Goal: Transaction & Acquisition: Purchase product/service

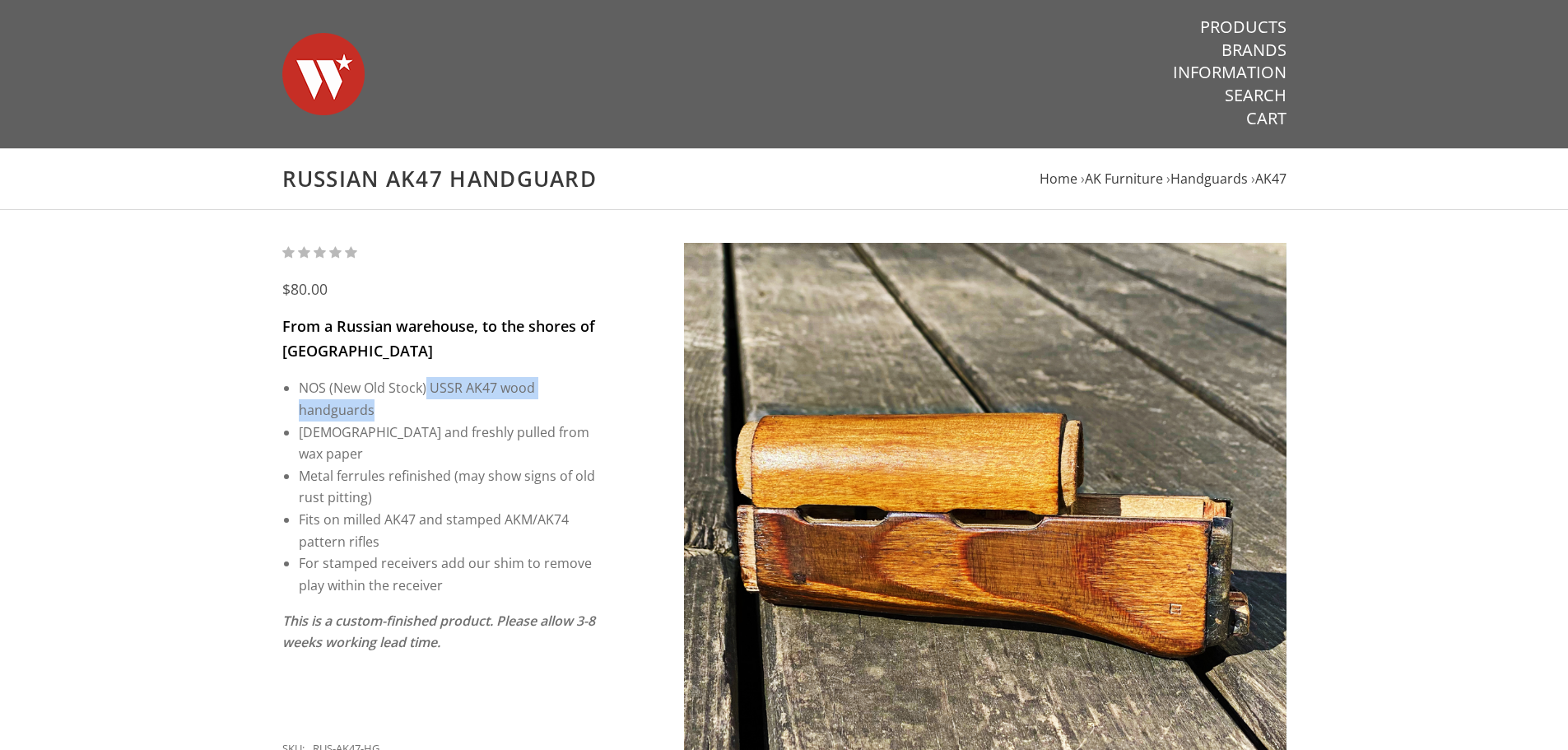
drag, startPoint x: 428, startPoint y: 388, endPoint x: 484, endPoint y: 408, distance: 59.5
click at [484, 408] on li "NOS (New Old Stock) USSR AK47 wood handguards" at bounding box center [449, 399] width 299 height 44
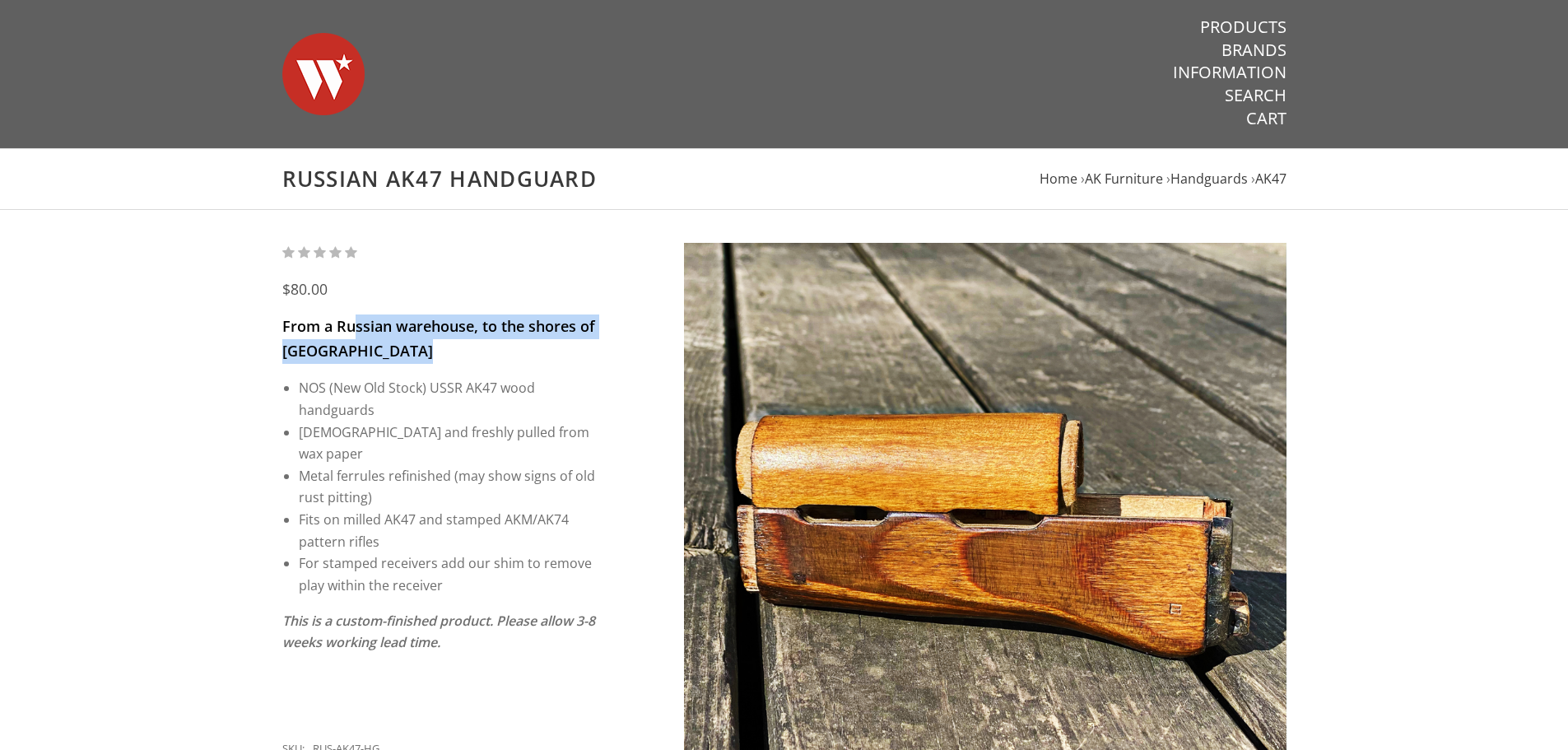
drag, startPoint x: 356, startPoint y: 330, endPoint x: 540, endPoint y: 366, distance: 187.5
click at [539, 365] on div "From a Russian warehouse, to the shores of [GEOGRAPHIC_DATA] NOS (New Old Stock…" at bounding box center [440, 520] width 316 height 409
click at [540, 366] on div "From a Russian warehouse, to the shores of [GEOGRAPHIC_DATA] NOS (New Old Stock…" at bounding box center [440, 520] width 316 height 409
drag, startPoint x: 377, startPoint y: 380, endPoint x: 462, endPoint y: 386, distance: 85.2
click at [462, 386] on li "NOS (New Old Stock) USSR AK47 wood handguards" at bounding box center [449, 399] width 299 height 44
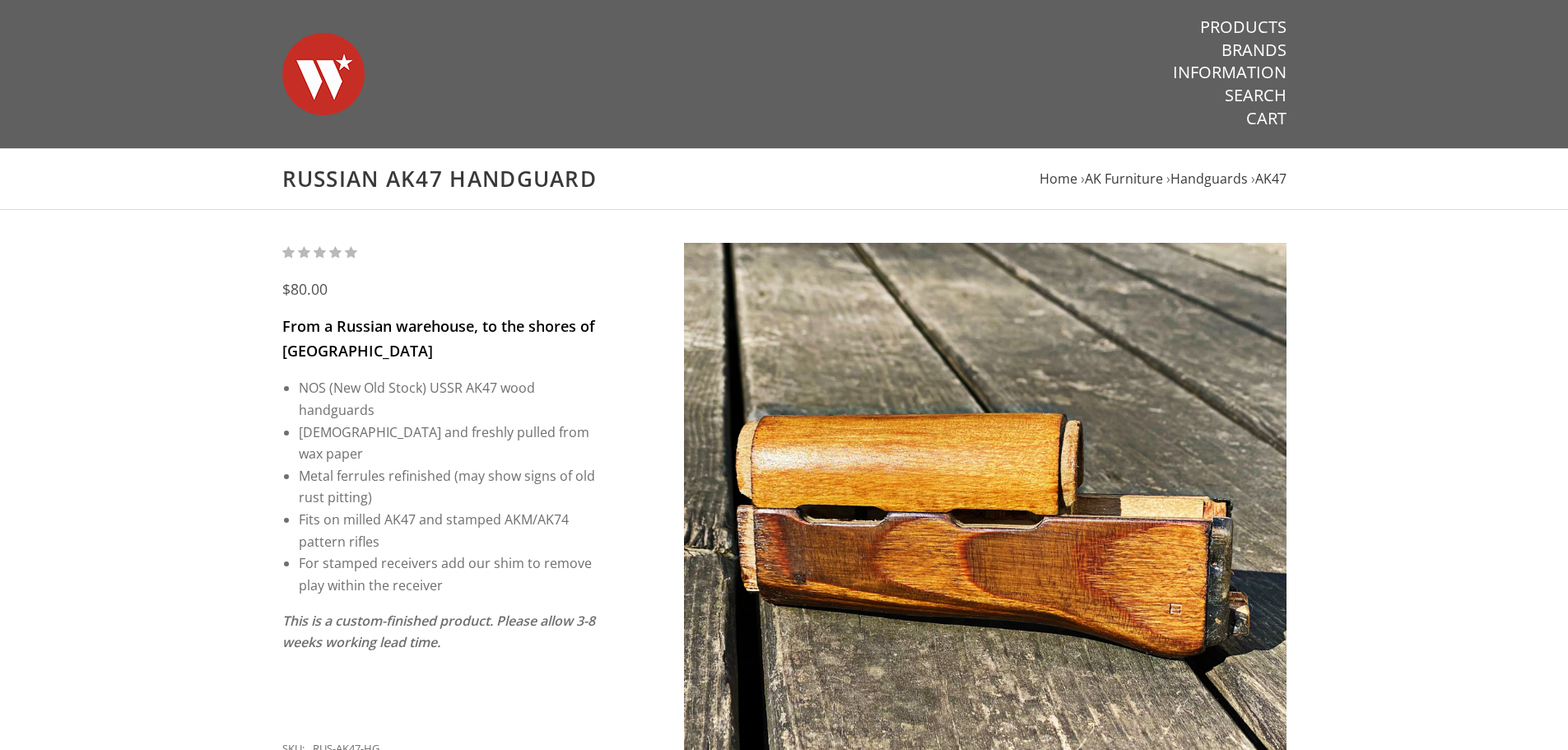
click at [473, 386] on li "NOS (New Old Stock) USSR AK47 wood handguards" at bounding box center [449, 399] width 299 height 44
drag, startPoint x: 511, startPoint y: 390, endPoint x: 502, endPoint y: 420, distance: 31.3
click at [504, 420] on li "NOS (New Old Stock) USSR AK47 wood handguards" at bounding box center [449, 399] width 299 height 44
click at [341, 430] on li "[DEMOGRAPHIC_DATA] and freshly pulled from wax paper" at bounding box center [449, 443] width 299 height 44
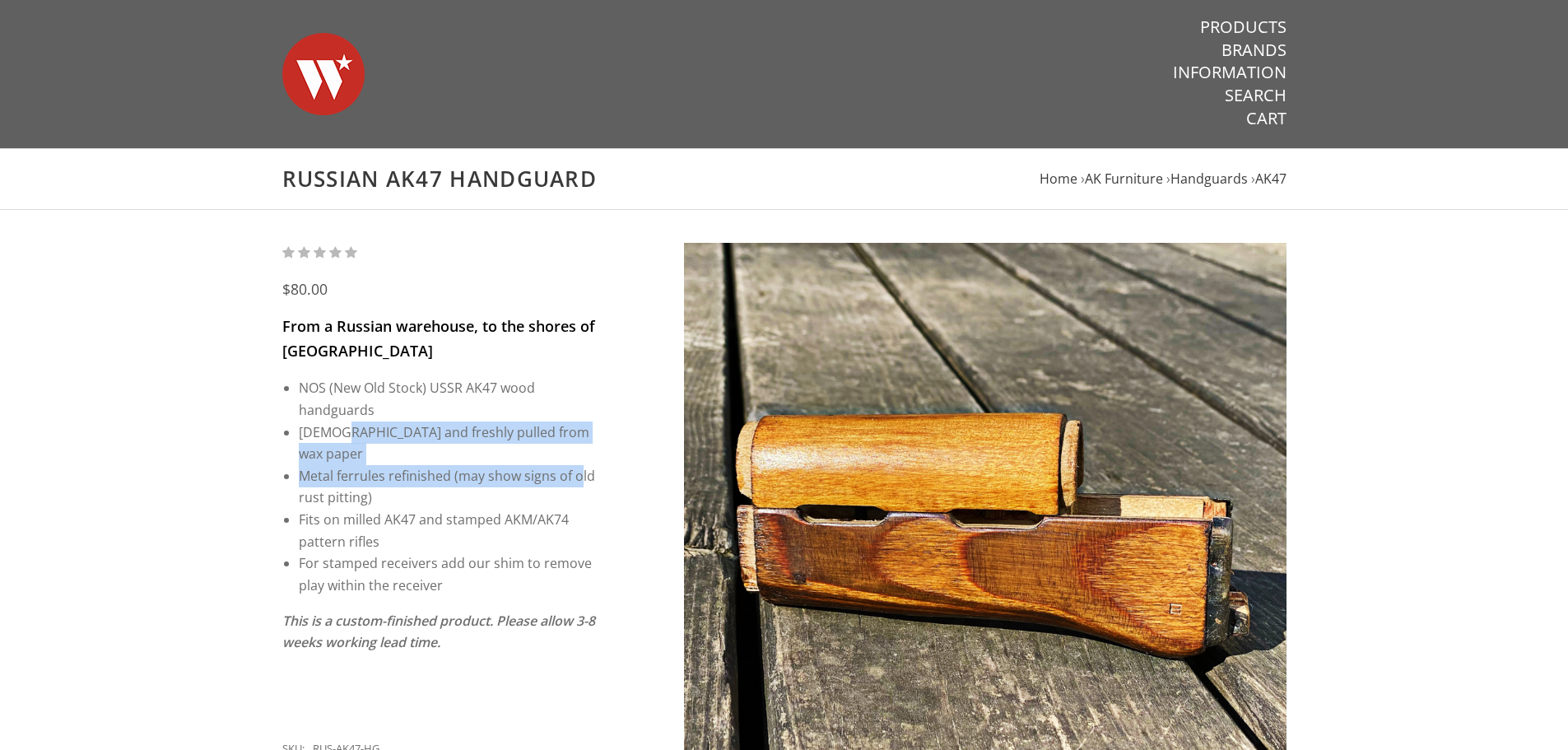
drag, startPoint x: 455, startPoint y: 434, endPoint x: 579, endPoint y: 448, distance: 124.8
click at [579, 448] on ul "NOS (New Old Stock) USSR AK47 wood handguards [DEMOGRAPHIC_DATA] and freshly pu…" at bounding box center [449, 487] width 299 height 219
click at [344, 465] on li "Metal ferrules refinished (may show signs of old rust pitting)" at bounding box center [449, 487] width 299 height 44
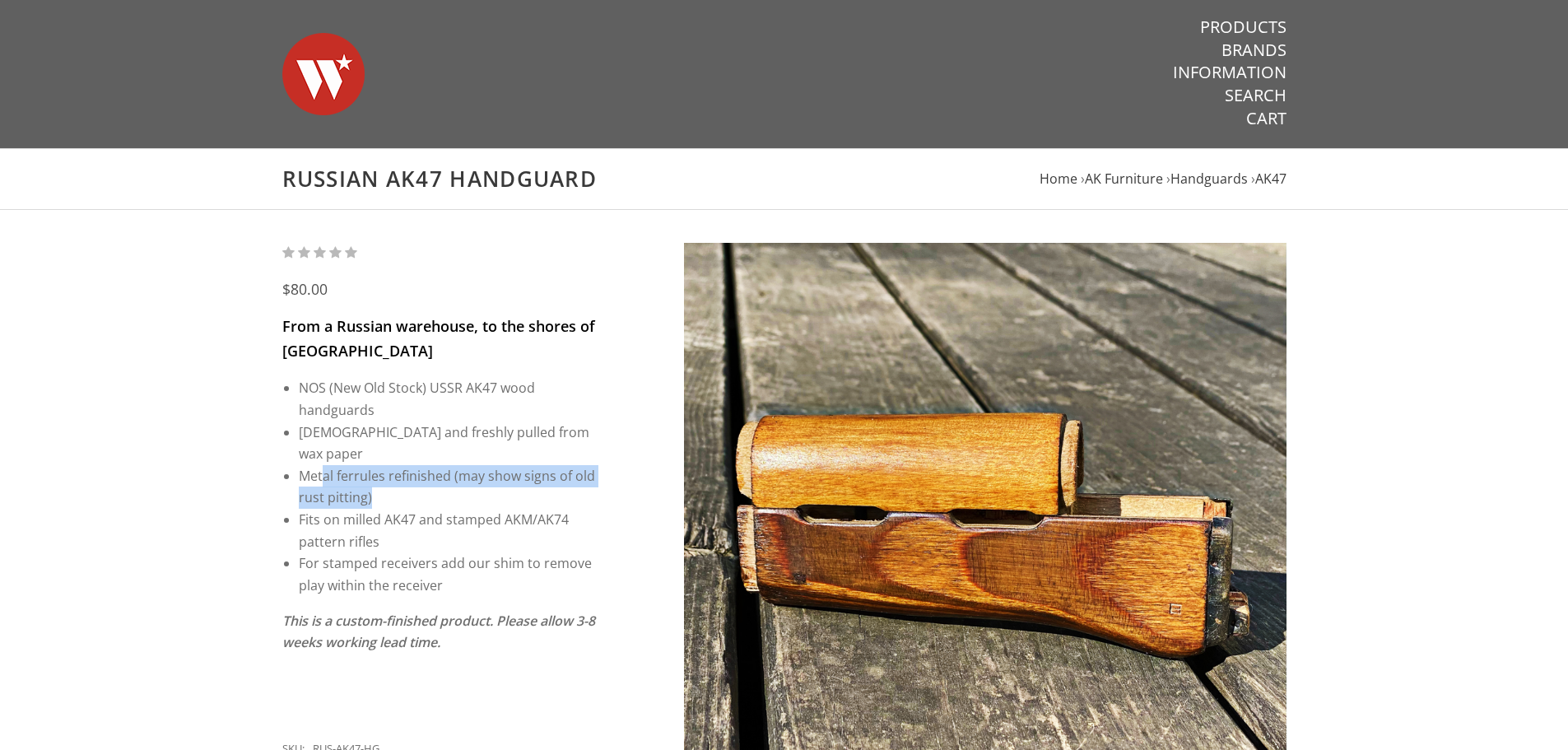
drag, startPoint x: 356, startPoint y: 452, endPoint x: 495, endPoint y: 468, distance: 139.9
click at [494, 469] on li "Metal ferrules refinished (may show signs of old rust pitting)" at bounding box center [449, 487] width 299 height 44
click at [495, 468] on li "Metal ferrules refinished (may show signs of old rust pitting)" at bounding box center [449, 487] width 299 height 44
drag, startPoint x: 415, startPoint y: 476, endPoint x: 295, endPoint y: 460, distance: 121.1
click at [295, 460] on div "From a Russian warehouse, to the shores of [GEOGRAPHIC_DATA] NOS (New Old Stock…" at bounding box center [440, 520] width 316 height 409
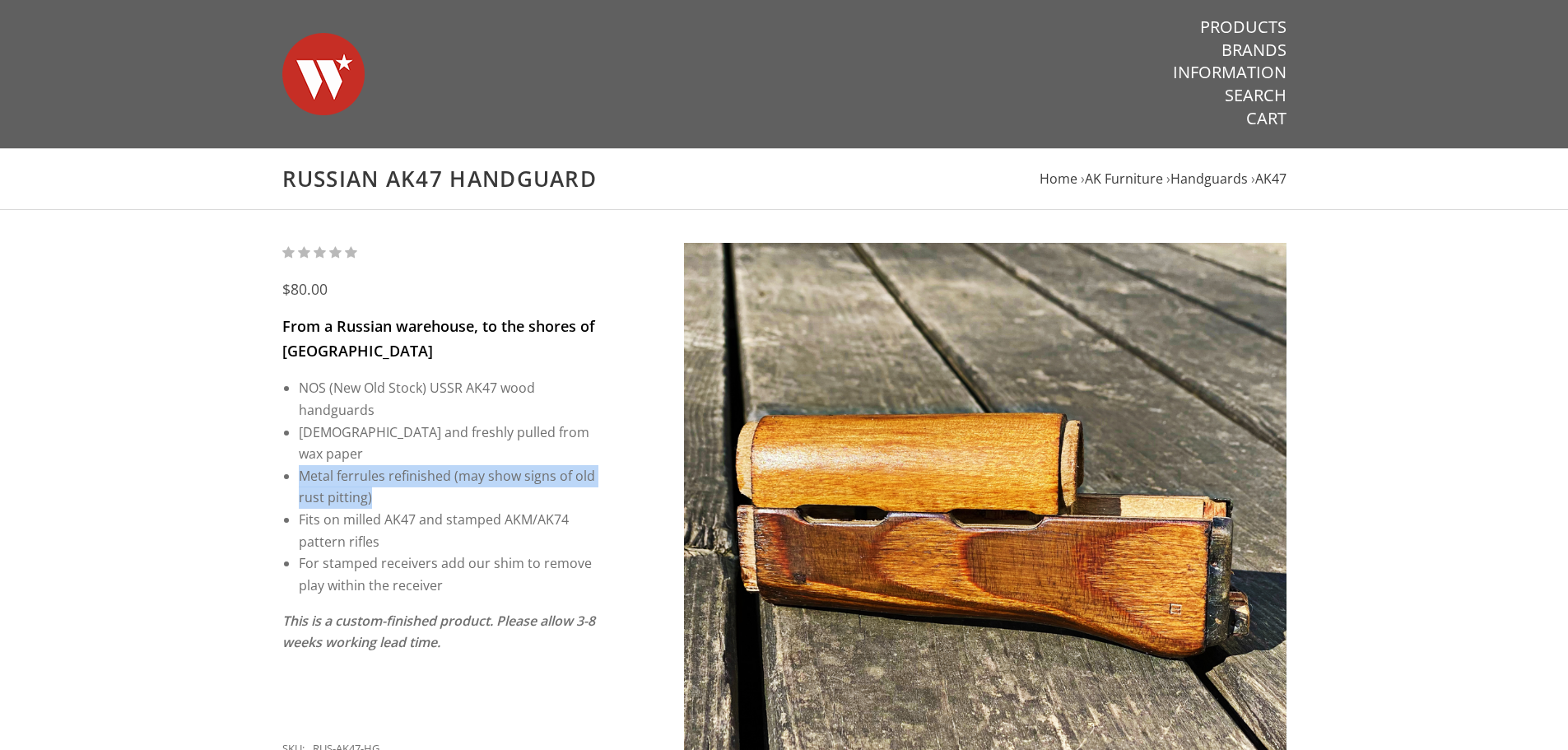
click at [295, 460] on div "From a Russian warehouse, to the shores of [GEOGRAPHIC_DATA] NOS (New Old Stock…" at bounding box center [440, 520] width 316 height 409
drag, startPoint x: 310, startPoint y: 453, endPoint x: 437, endPoint y: 474, distance: 128.7
click at [437, 474] on li "Metal ferrules refinished (may show signs of old rust pitting)" at bounding box center [449, 487] width 299 height 44
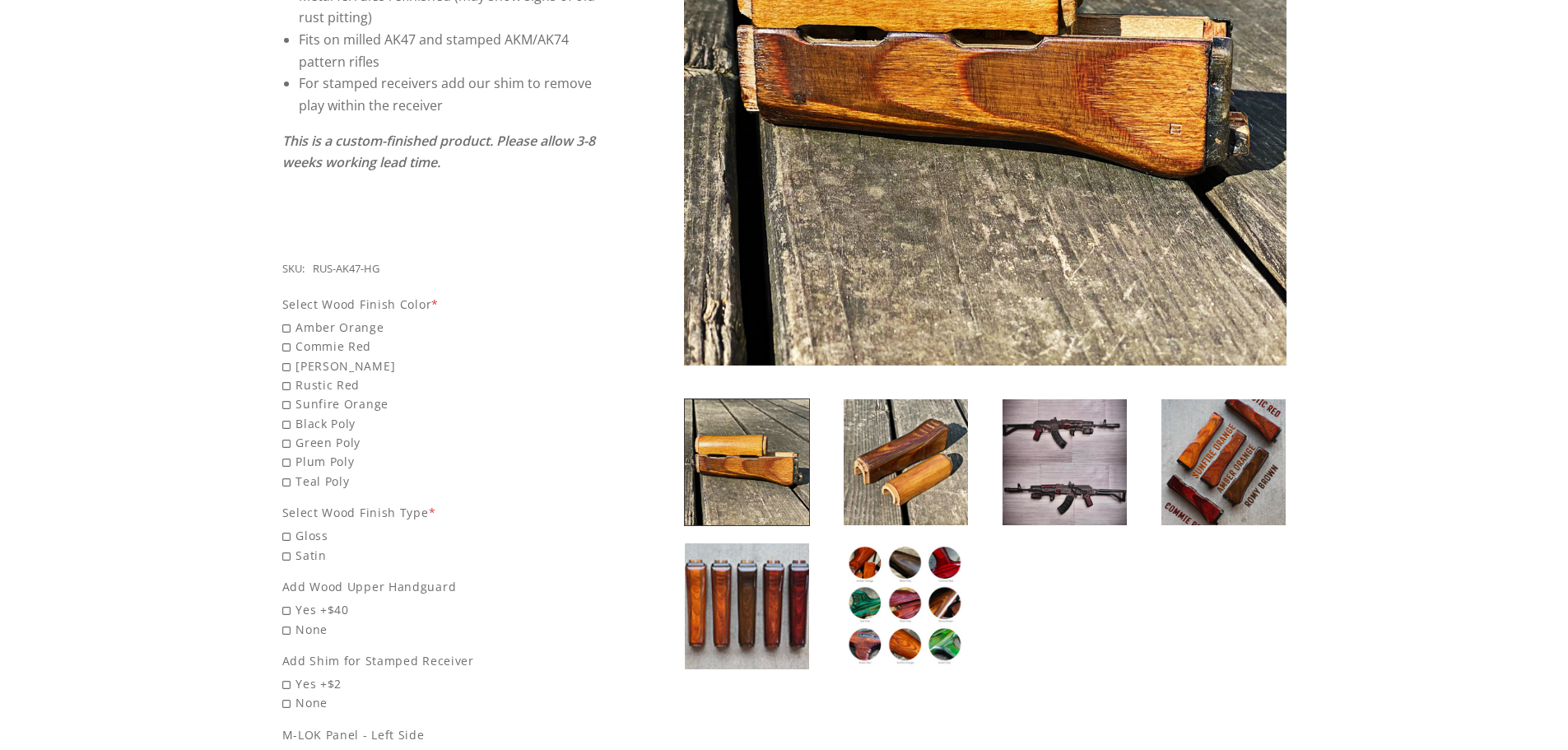
scroll to position [494, 0]
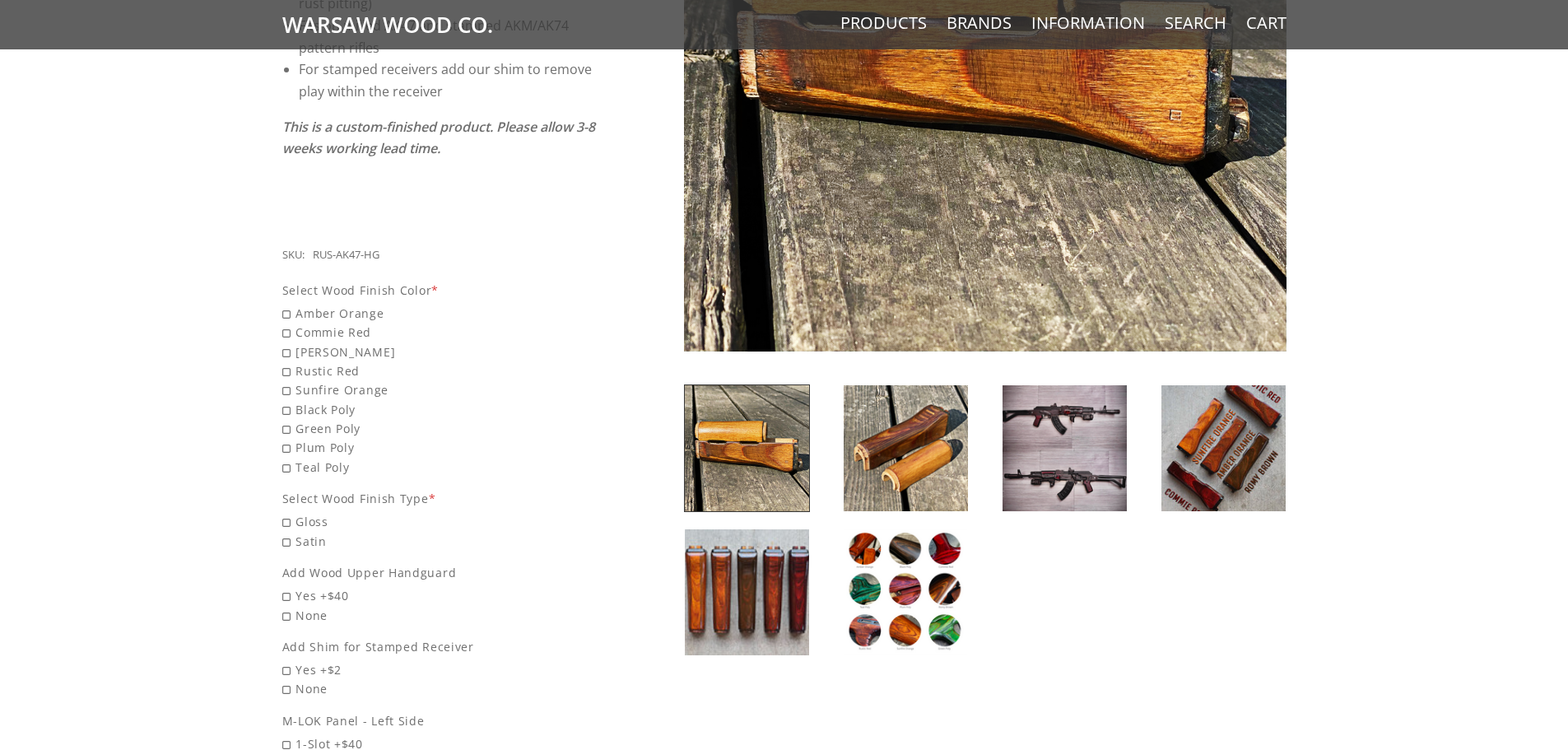
click at [1058, 450] on img at bounding box center [1064, 448] width 124 height 126
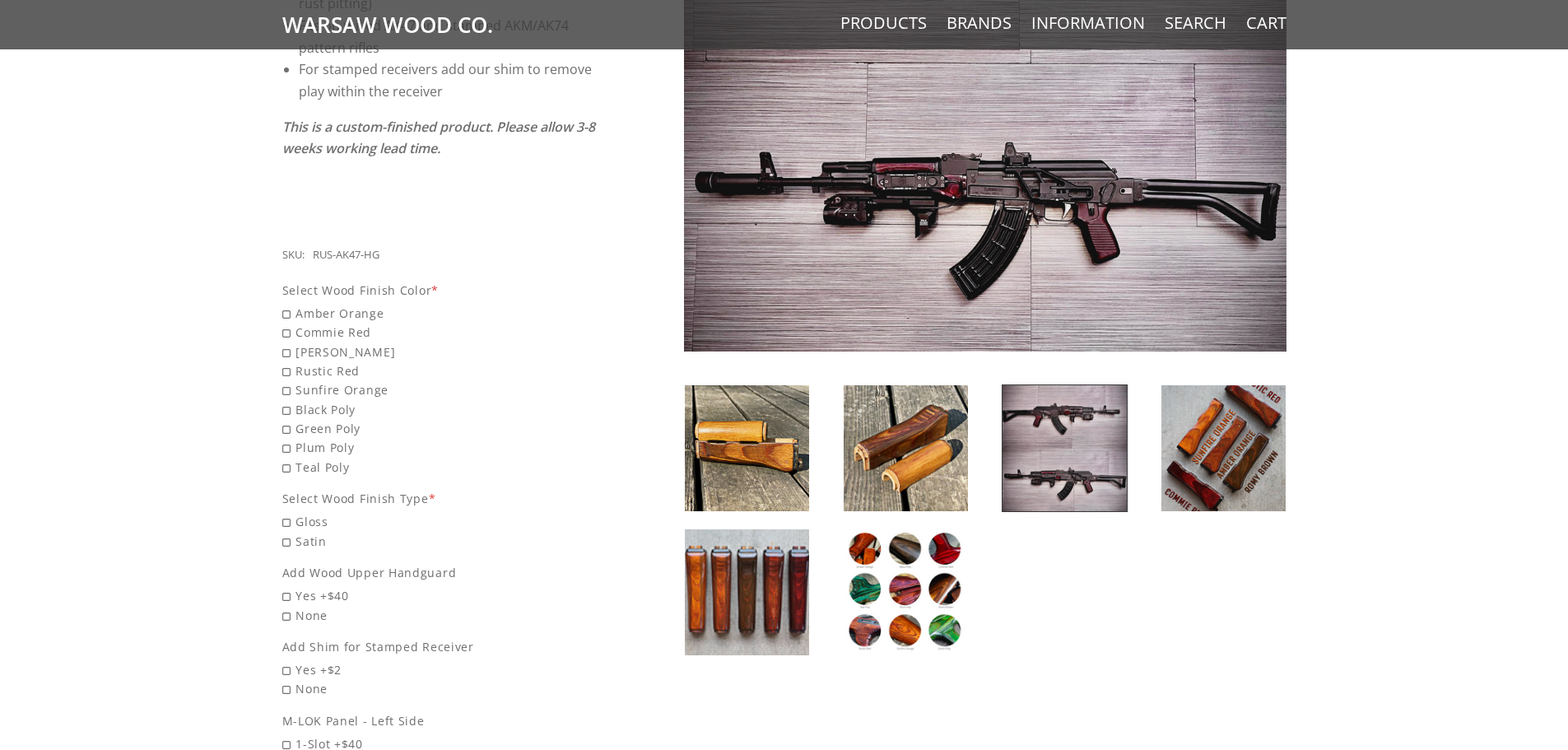
click at [1237, 442] on img at bounding box center [1223, 448] width 124 height 126
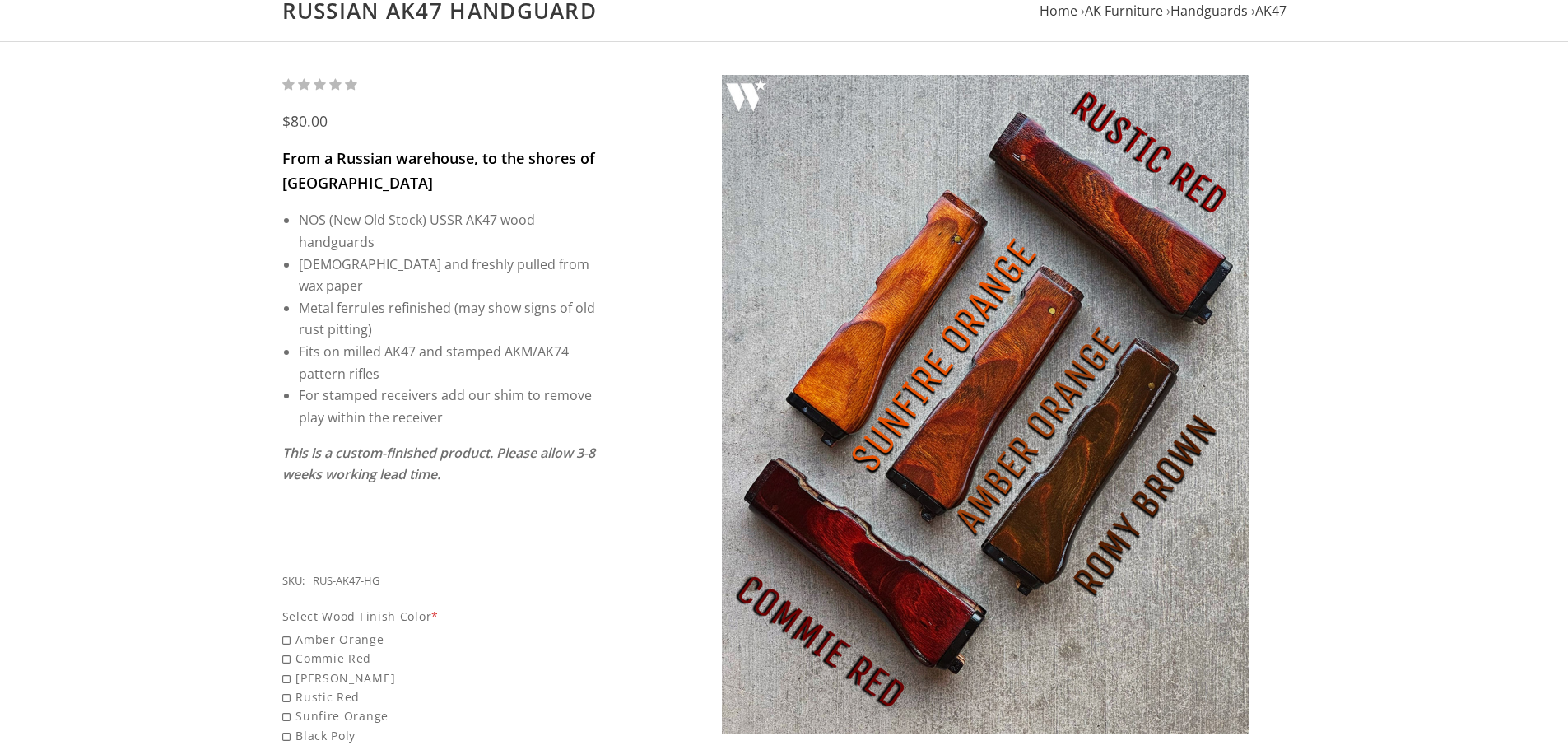
scroll to position [164, 0]
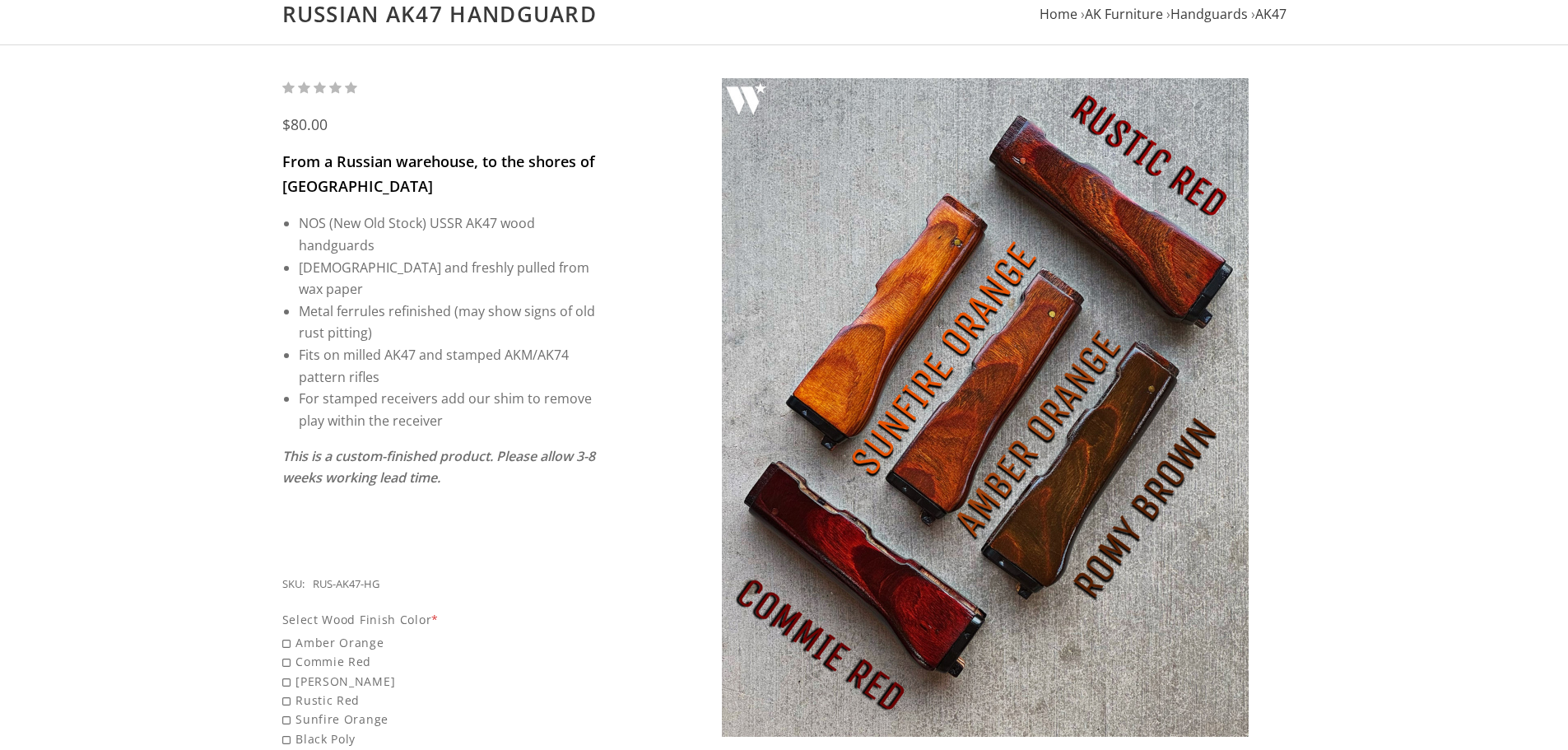
click at [976, 330] on img at bounding box center [985, 408] width 603 height 659
click at [965, 299] on img at bounding box center [985, 408] width 603 height 659
click at [1020, 241] on img at bounding box center [985, 408] width 603 height 659
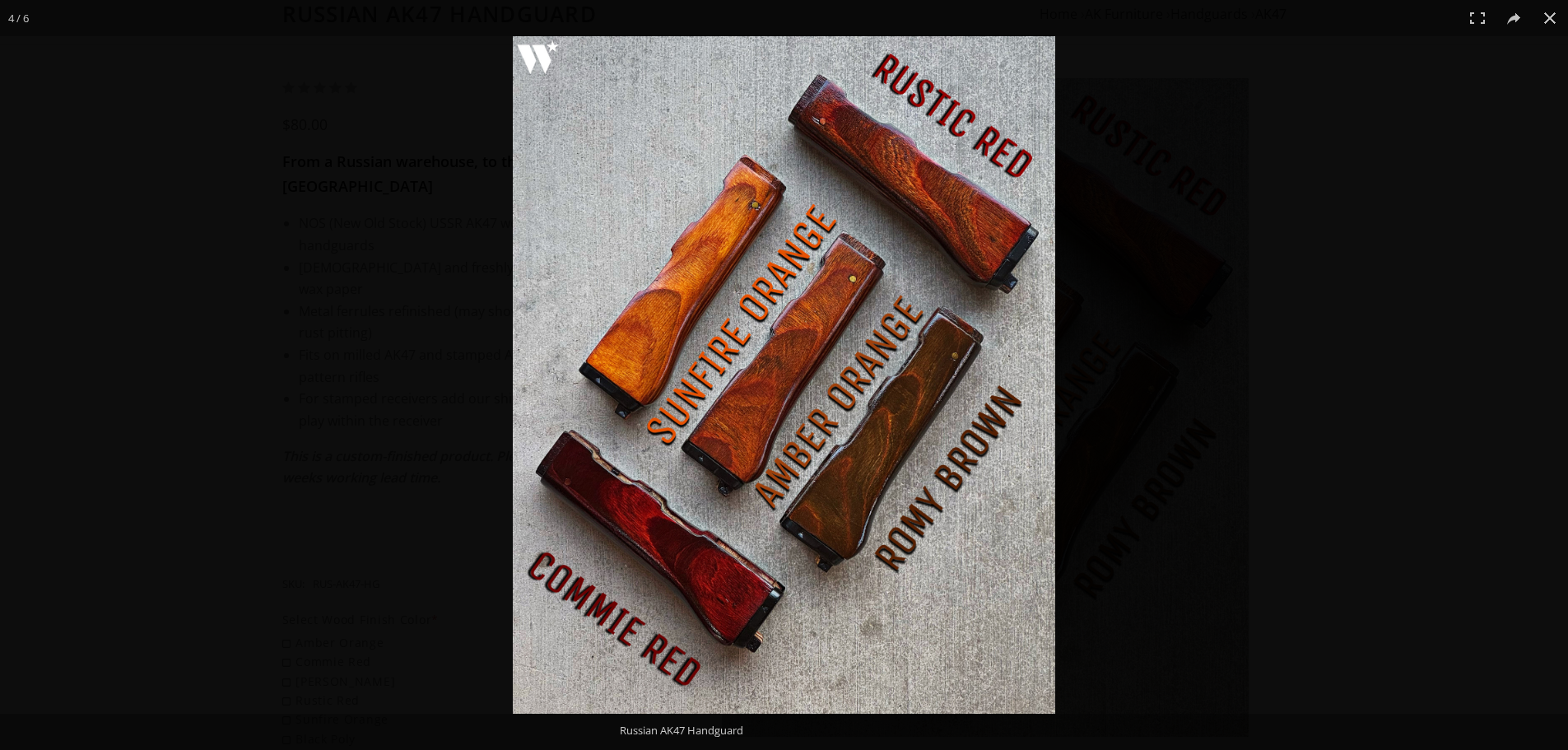
click at [660, 201] on img at bounding box center [784, 375] width 542 height 677
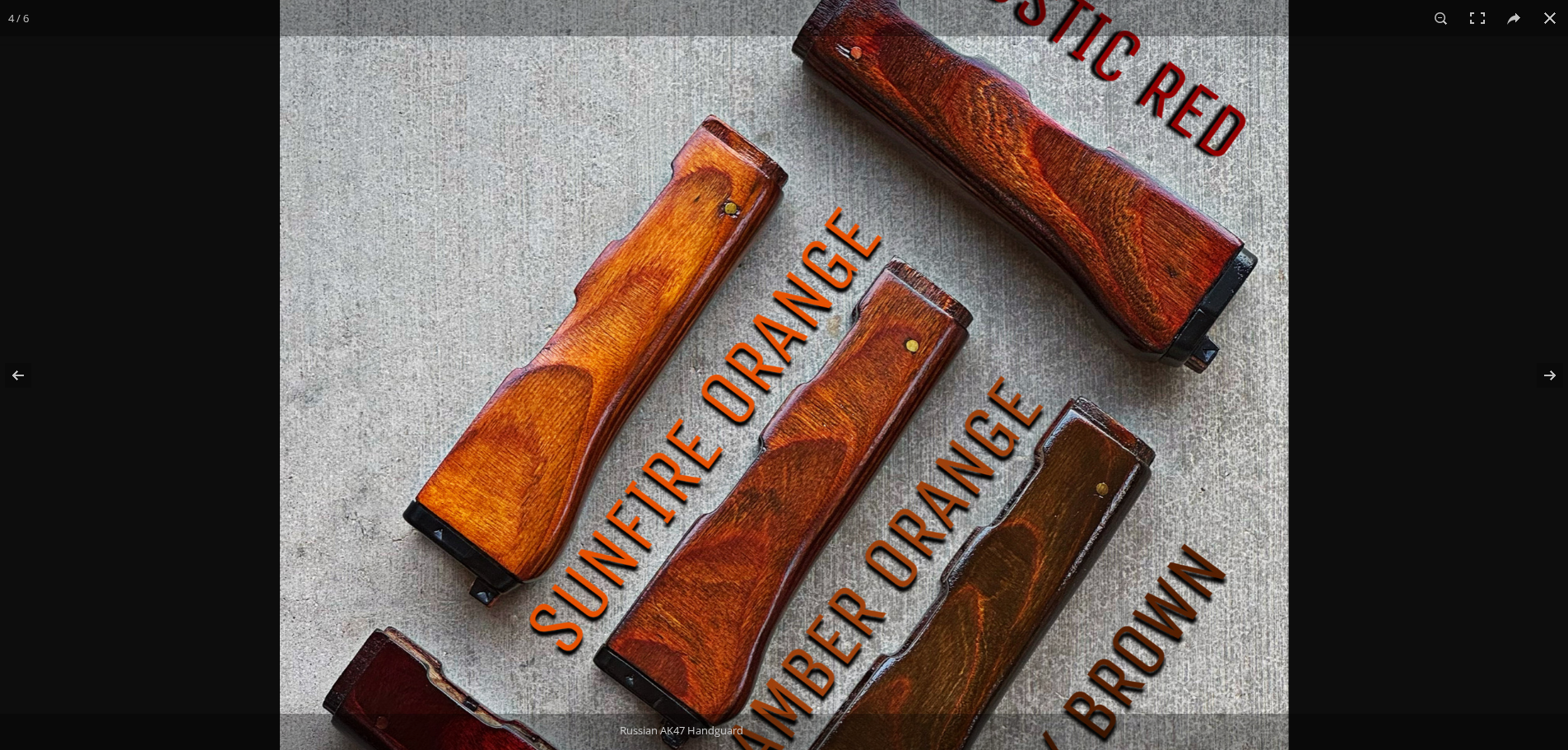
click at [760, 236] on img at bounding box center [784, 524] width 1008 height 1260
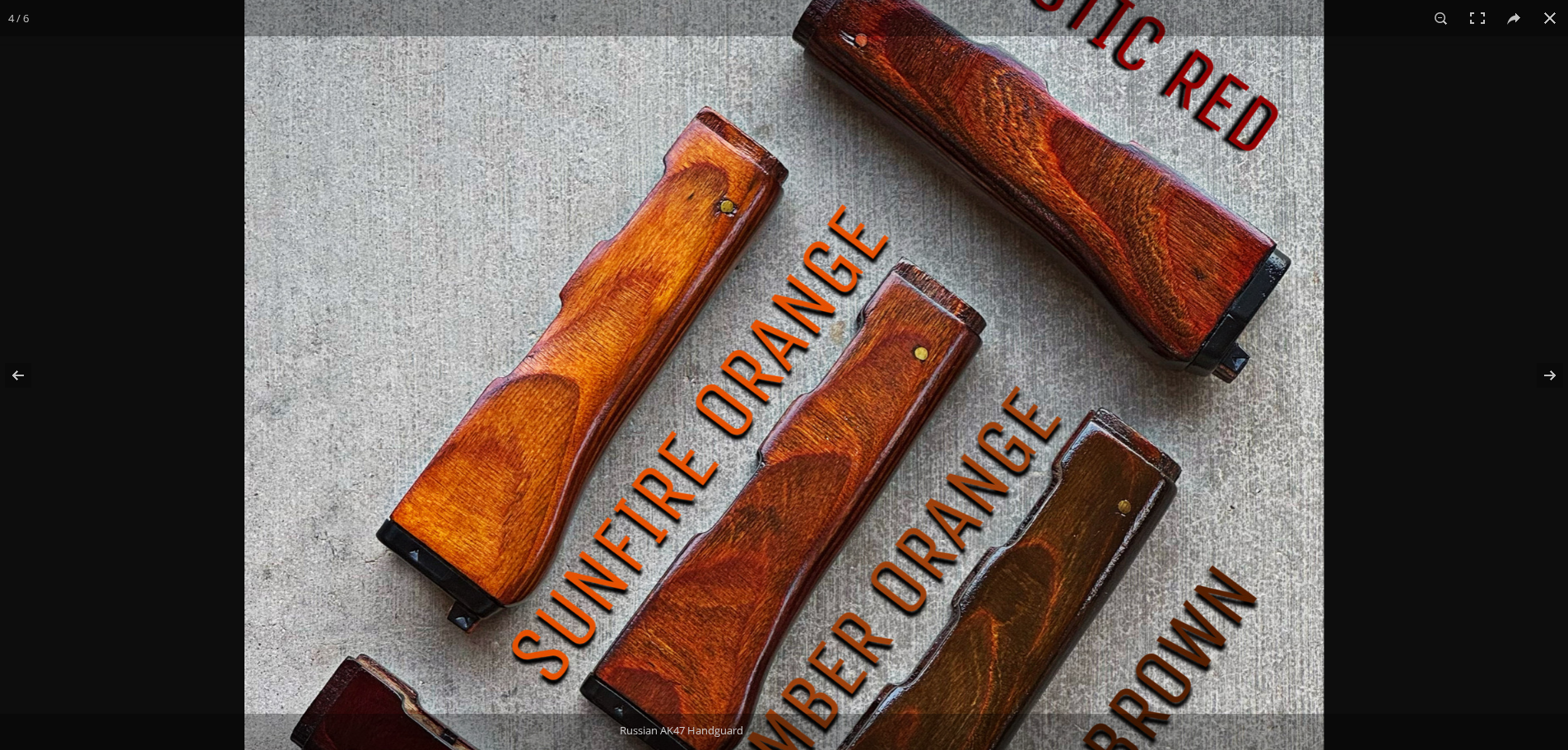
click at [760, 236] on img at bounding box center [784, 545] width 1079 height 1349
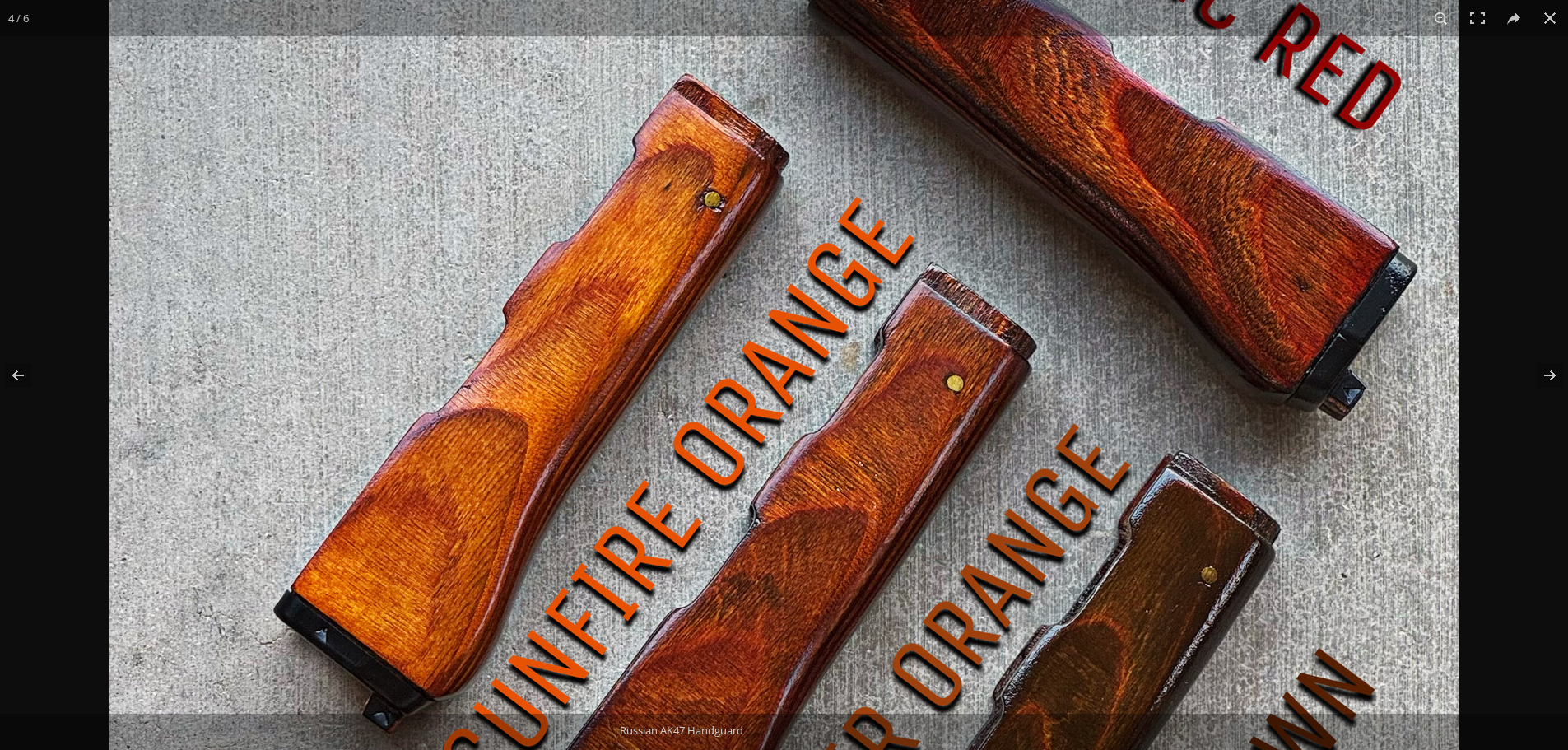
click at [760, 236] on img at bounding box center [784, 622] width 1349 height 1686
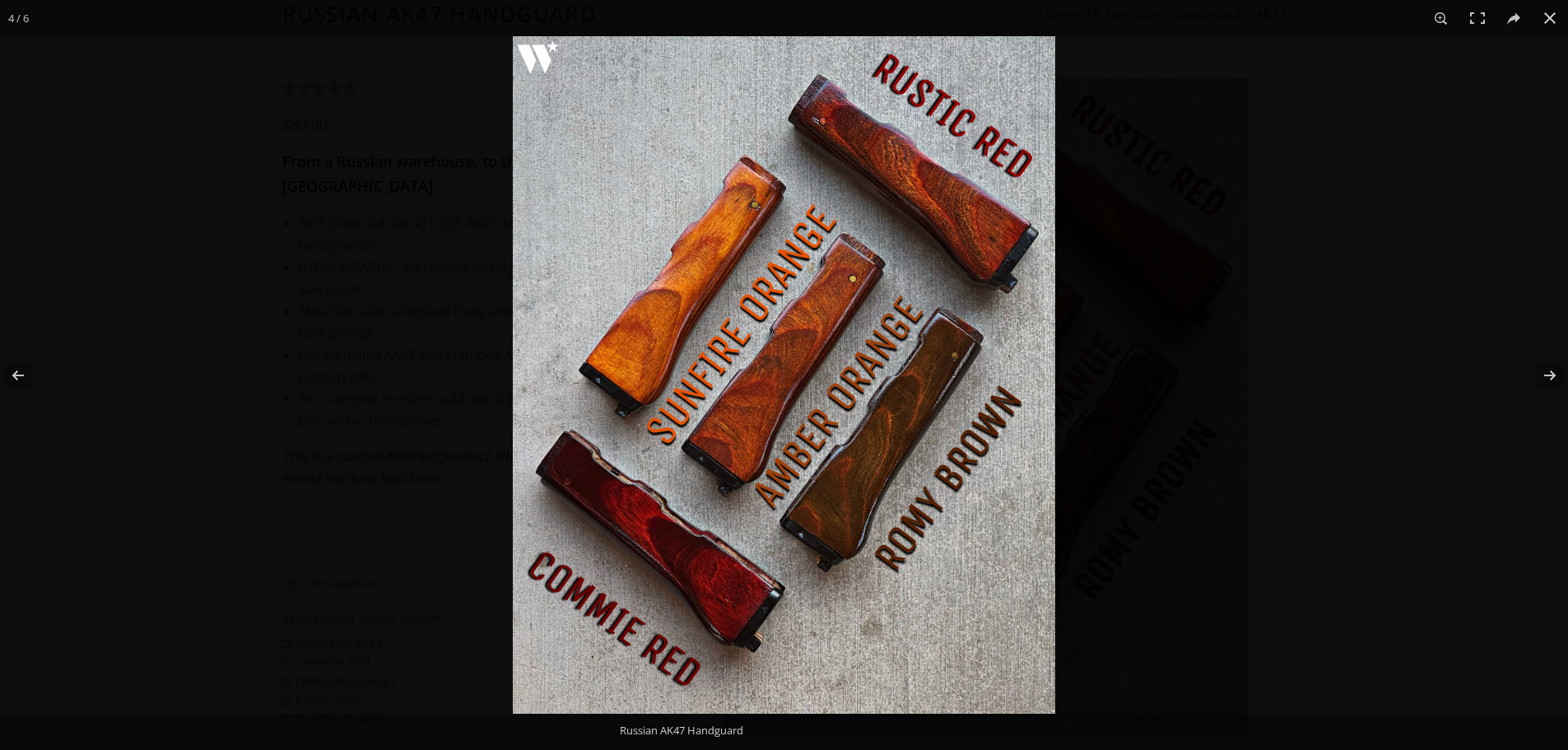
click at [760, 236] on img at bounding box center [784, 375] width 542 height 677
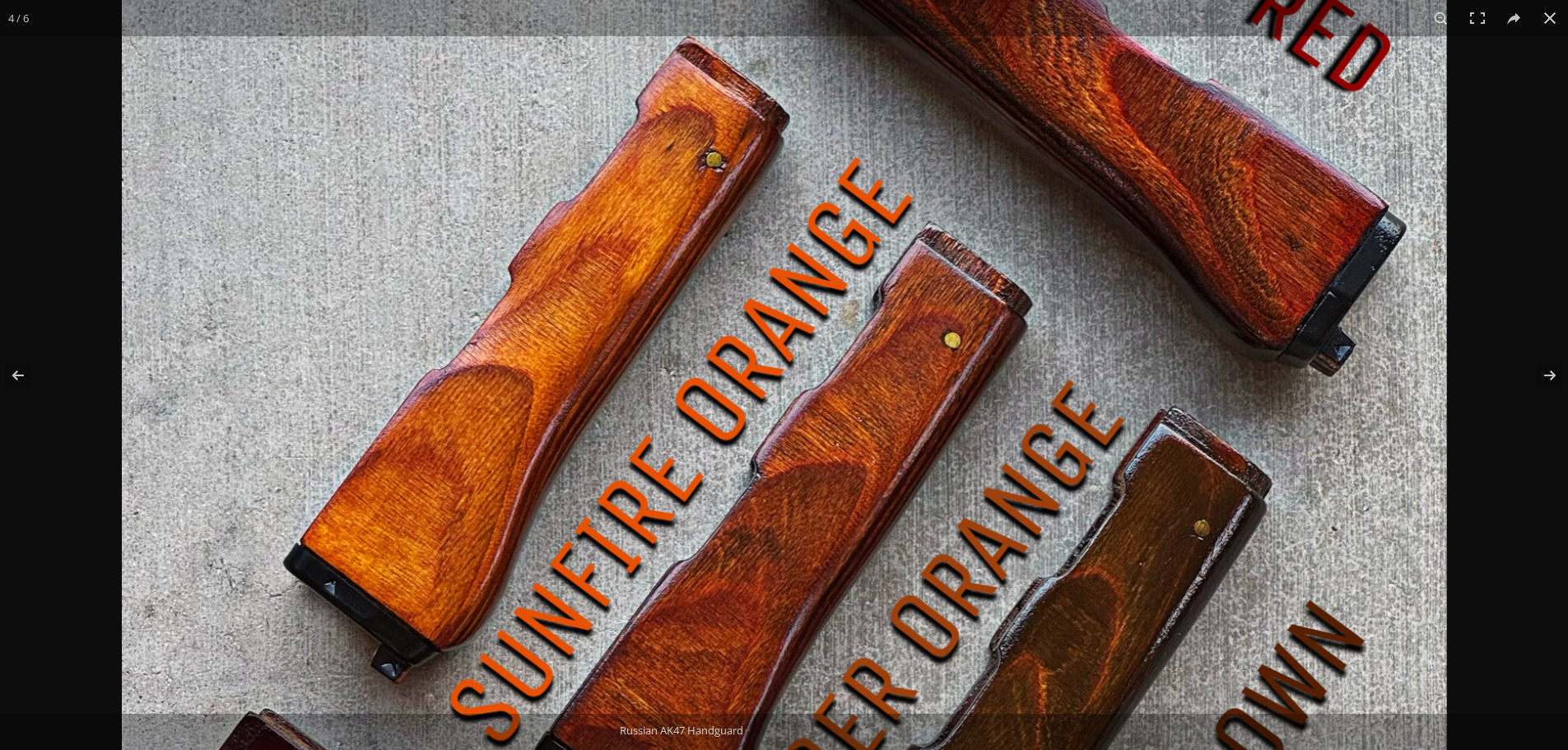
click at [760, 236] on img at bounding box center [784, 575] width 1325 height 1655
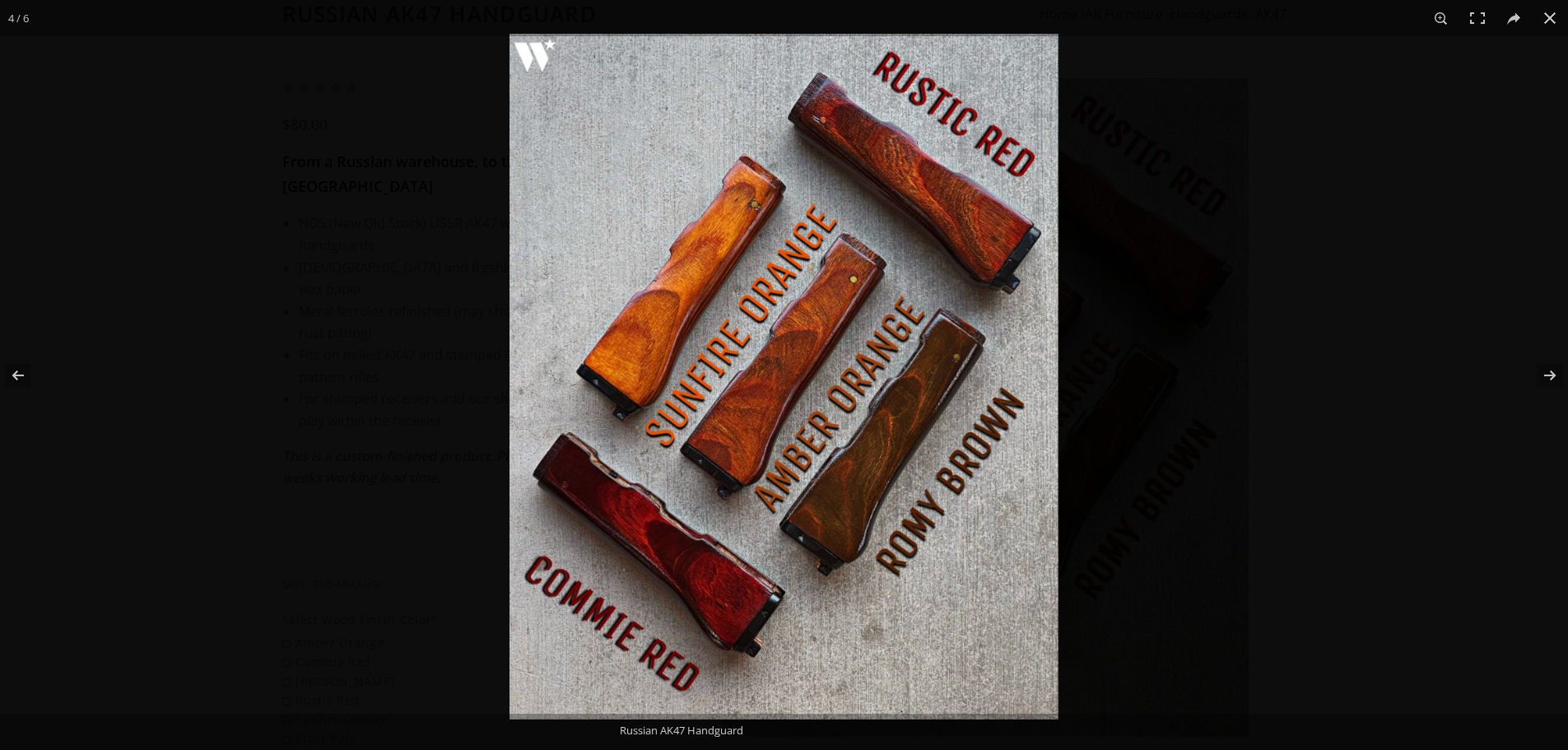
click at [760, 236] on img at bounding box center [784, 376] width 549 height 686
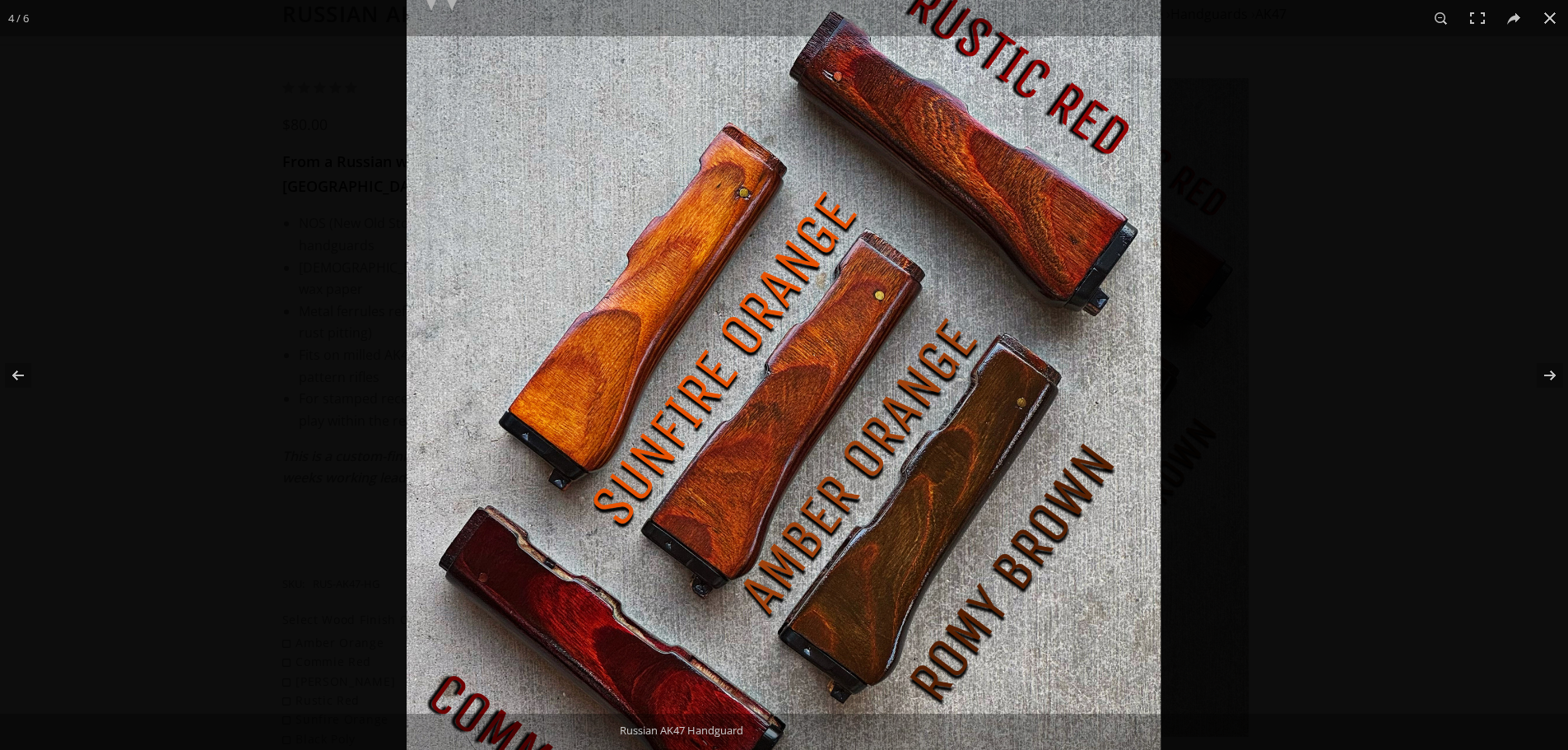
click at [760, 236] on img at bounding box center [784, 429] width 754 height 943
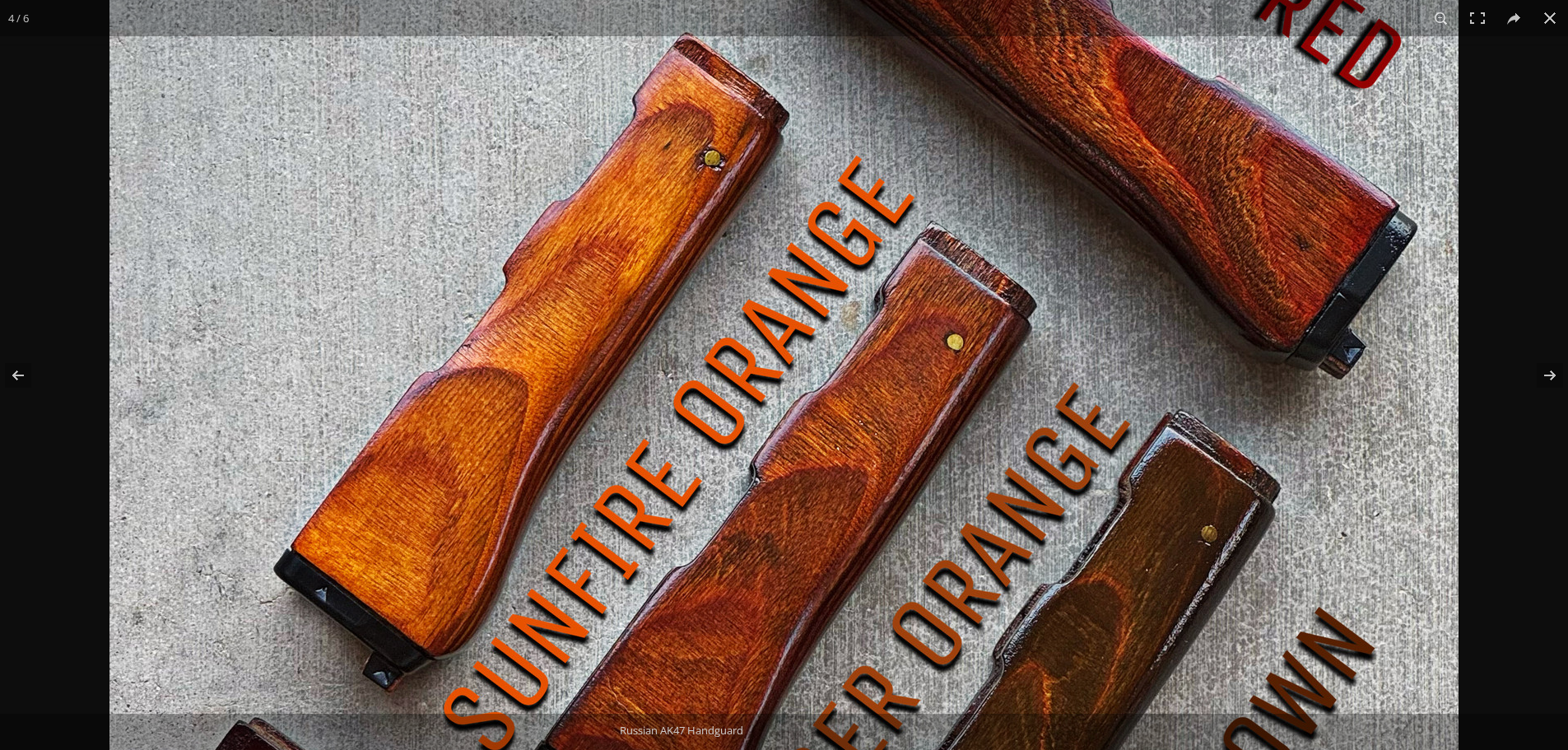
click at [760, 236] on img at bounding box center [784, 581] width 1349 height 1686
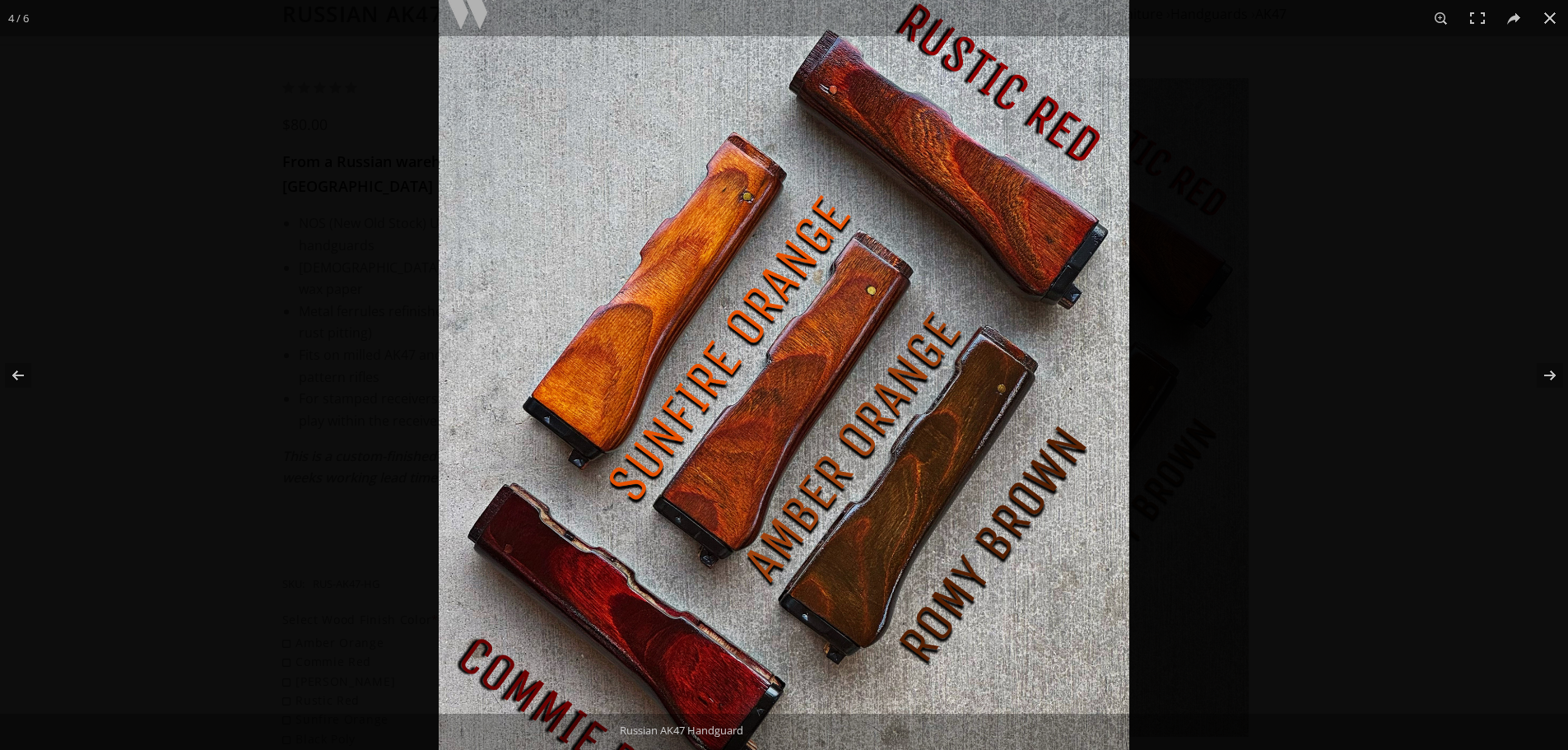
click at [760, 236] on img at bounding box center [784, 412] width 691 height 863
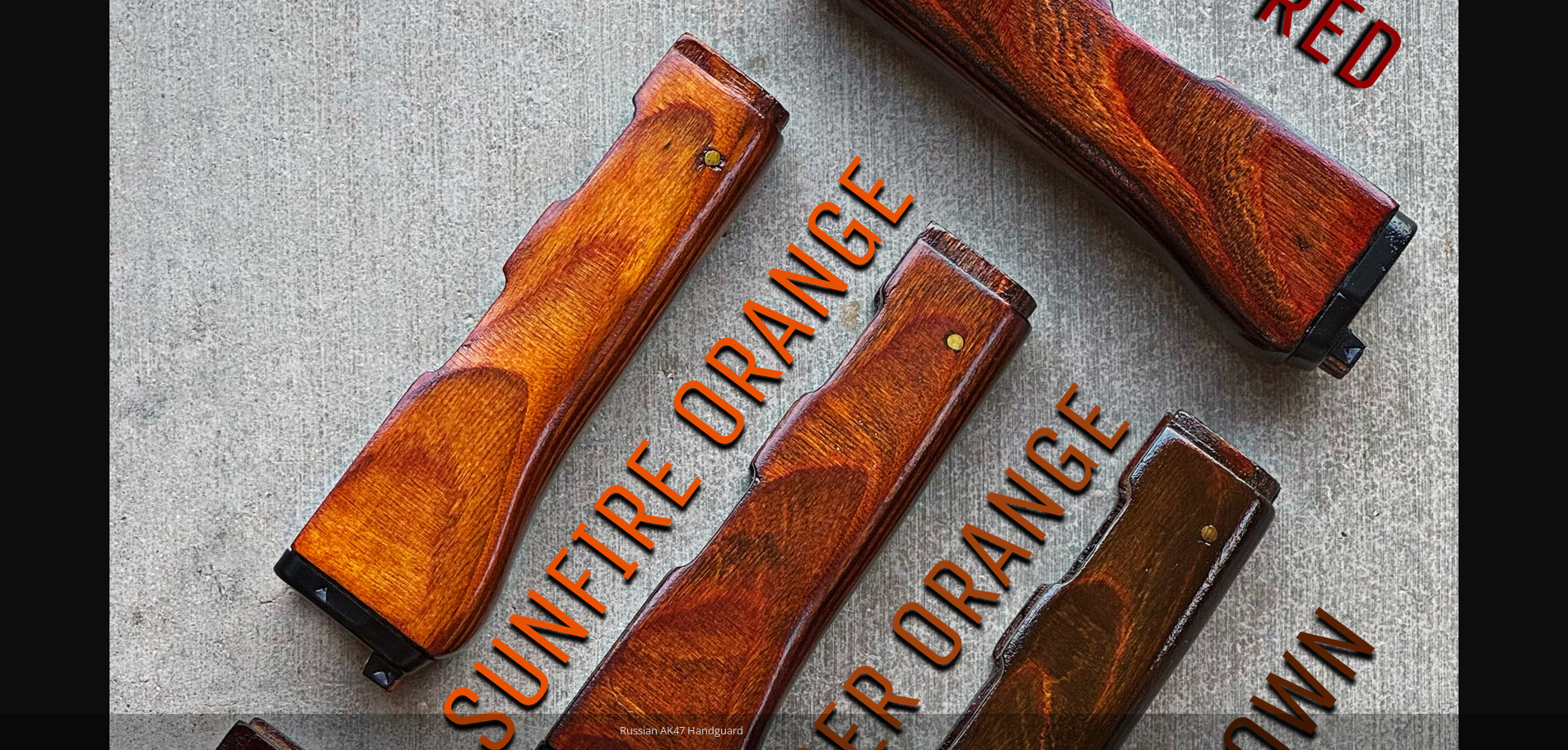
click at [760, 236] on img at bounding box center [784, 581] width 1349 height 1686
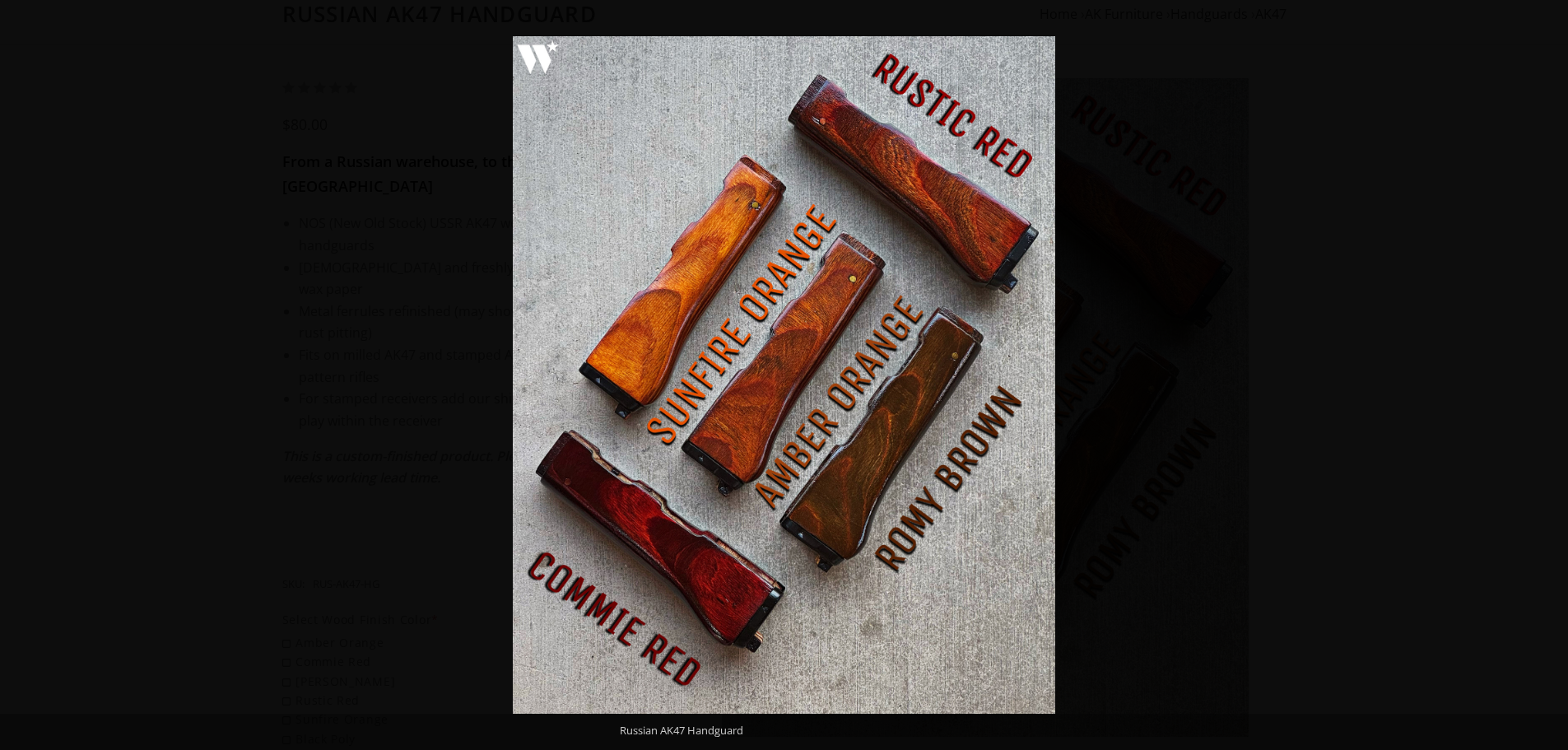
click at [760, 236] on img at bounding box center [784, 375] width 542 height 677
click at [1181, 241] on div at bounding box center [1296, 410] width 1568 height 750
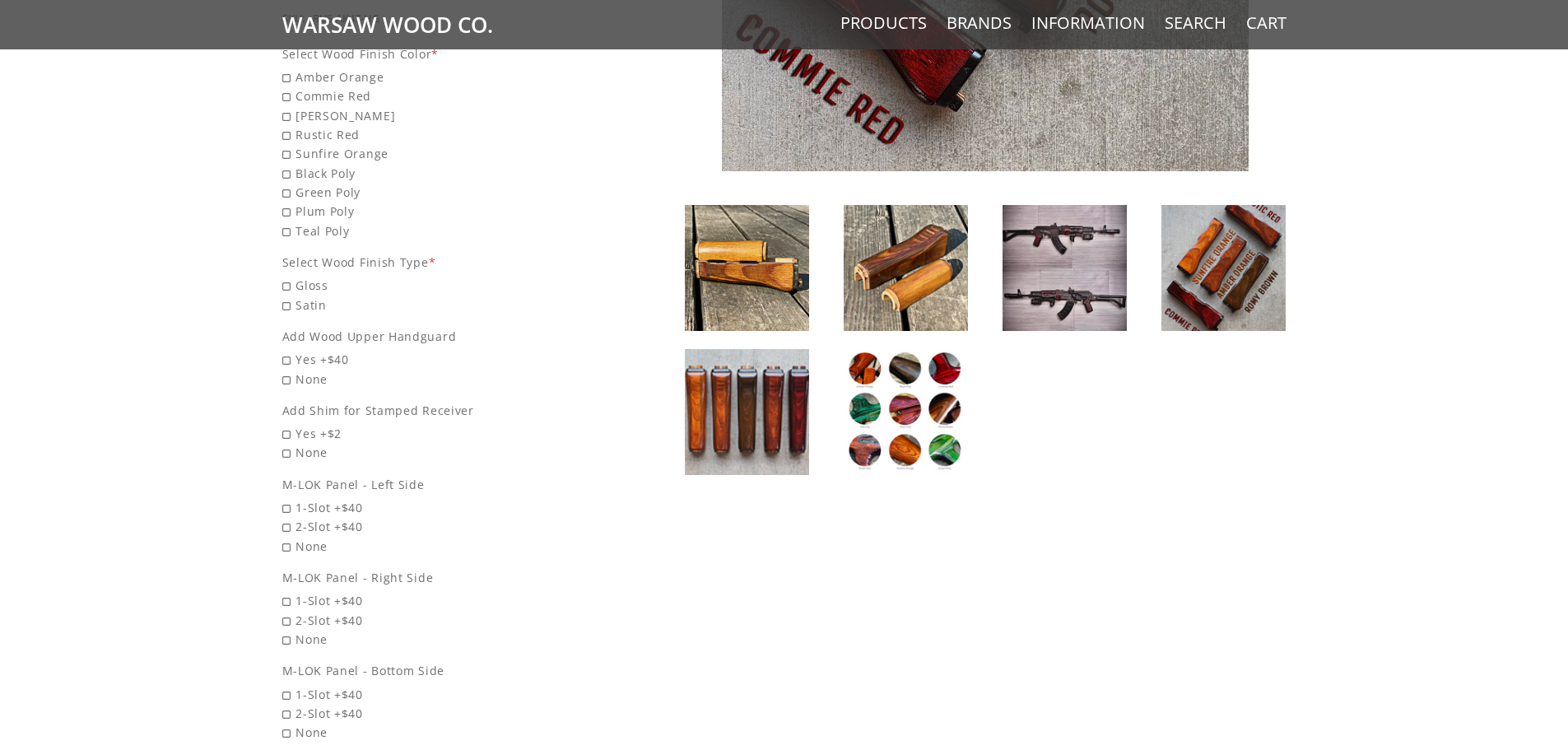
scroll to position [741, 0]
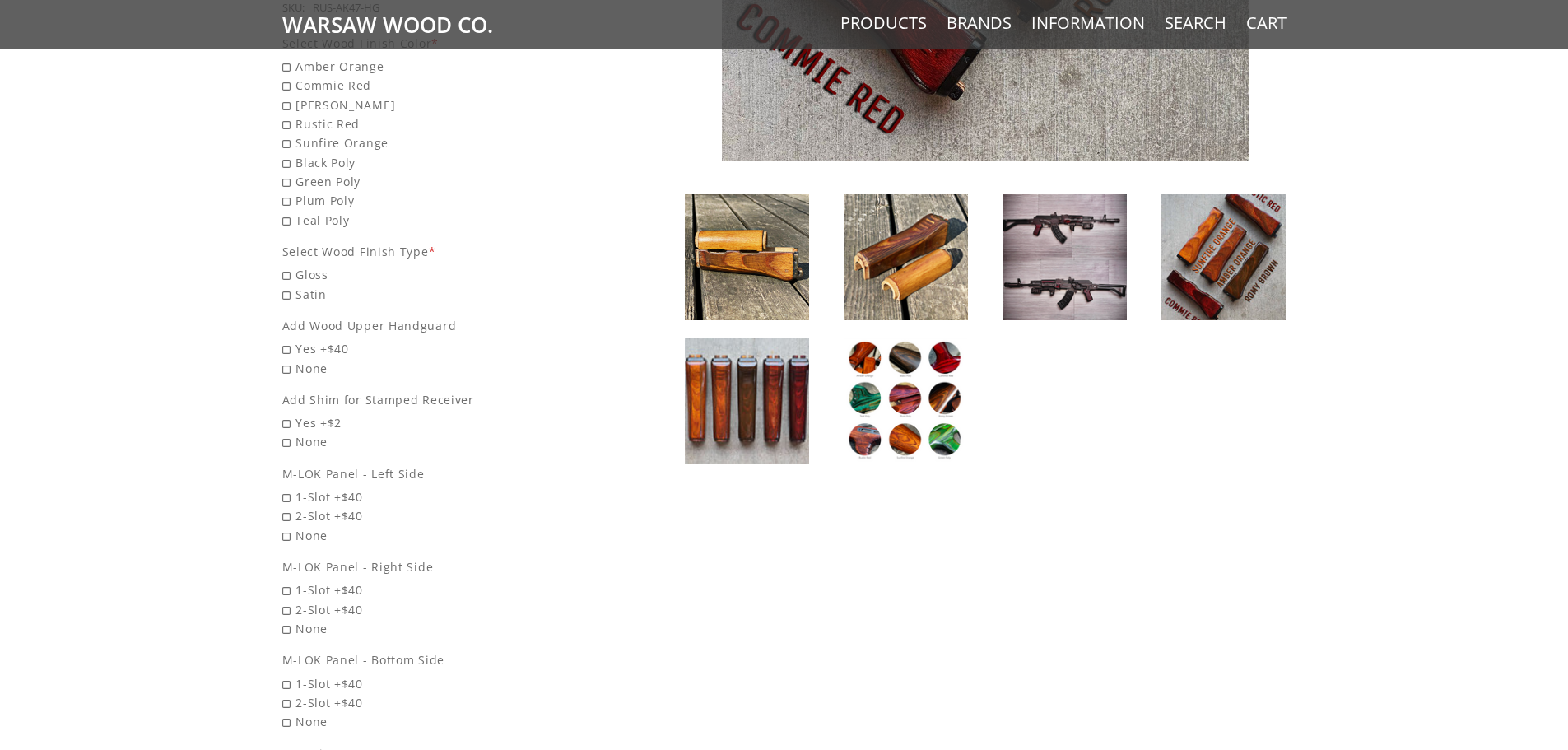
click at [876, 268] on img at bounding box center [906, 257] width 124 height 126
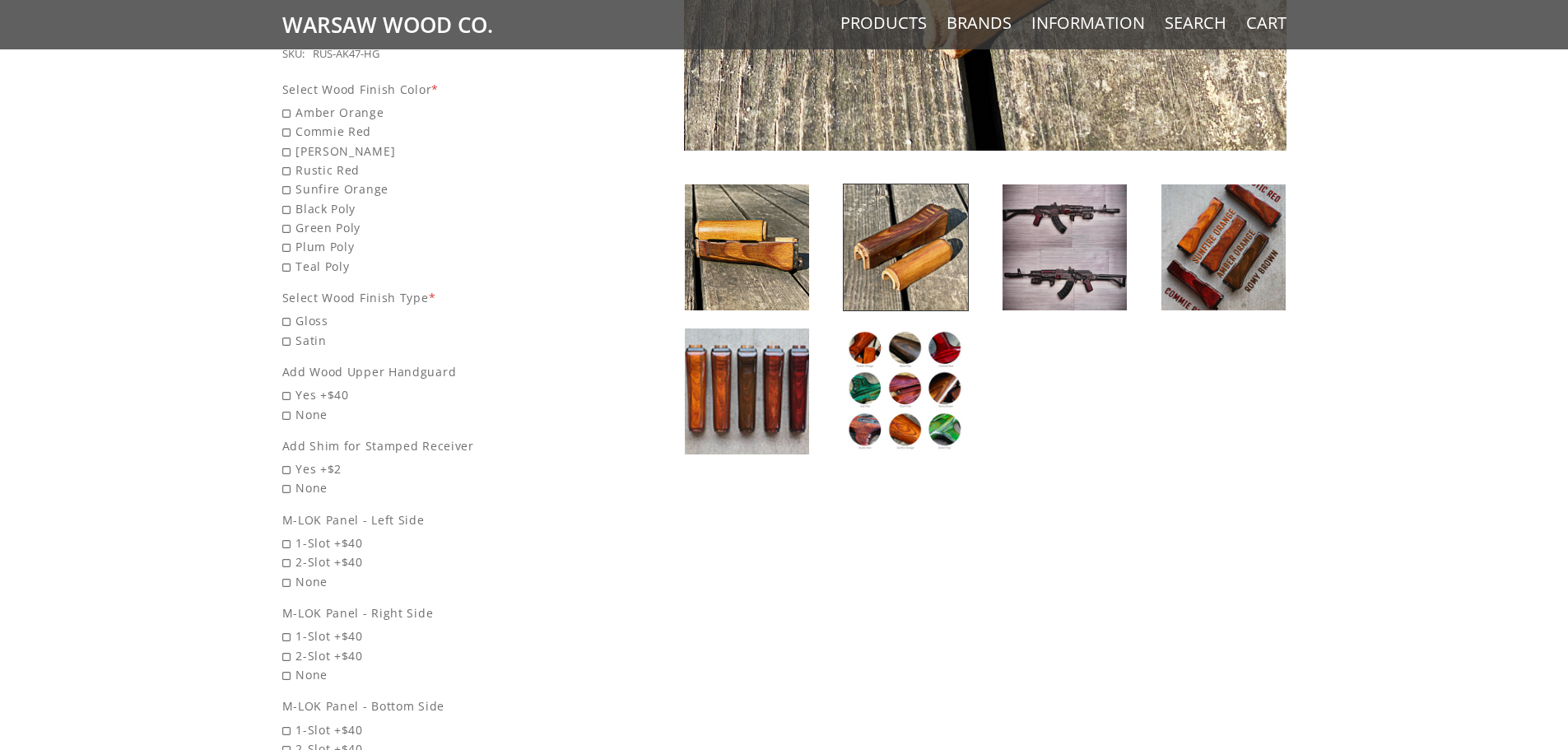
scroll to position [494, 0]
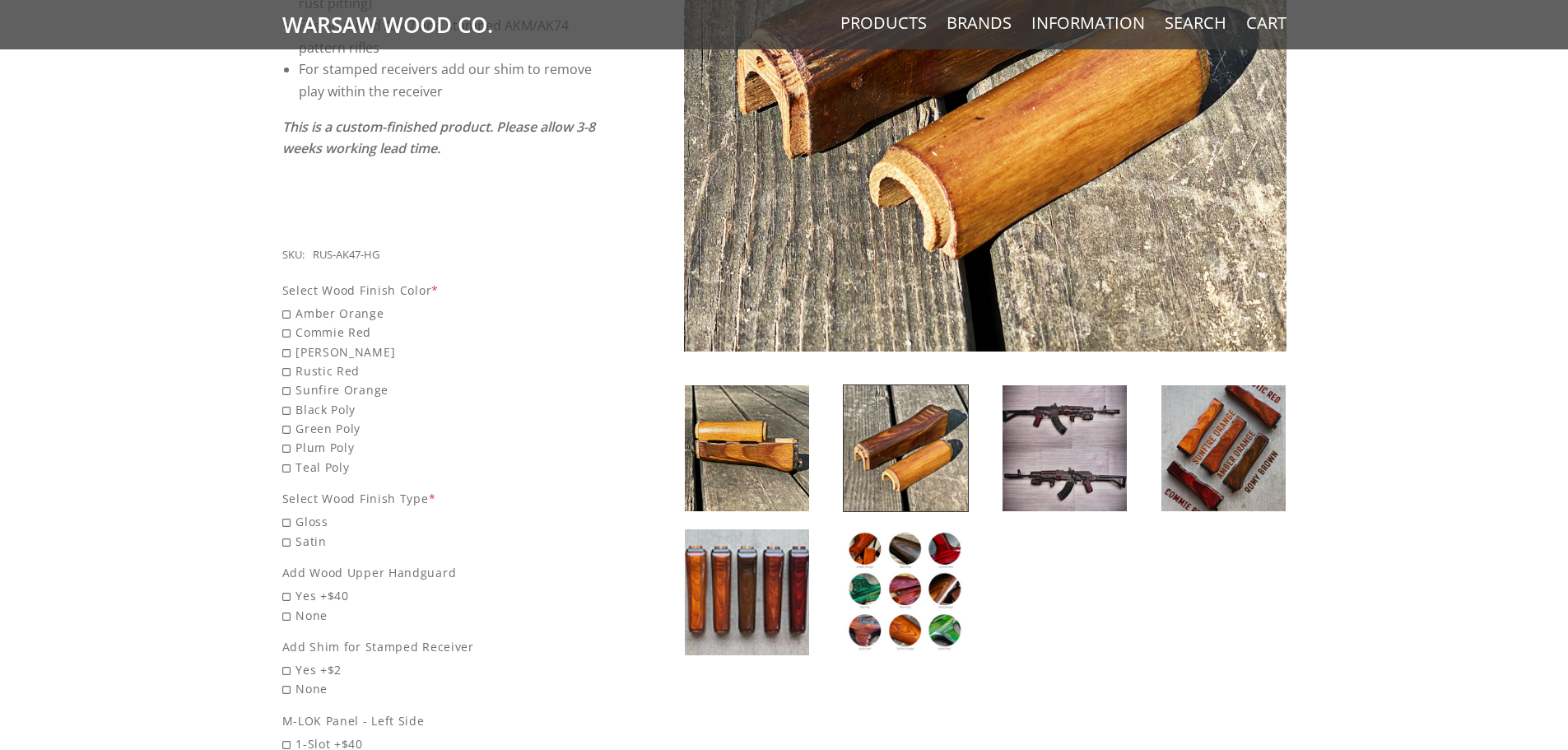
click at [741, 582] on img at bounding box center [746, 592] width 124 height 126
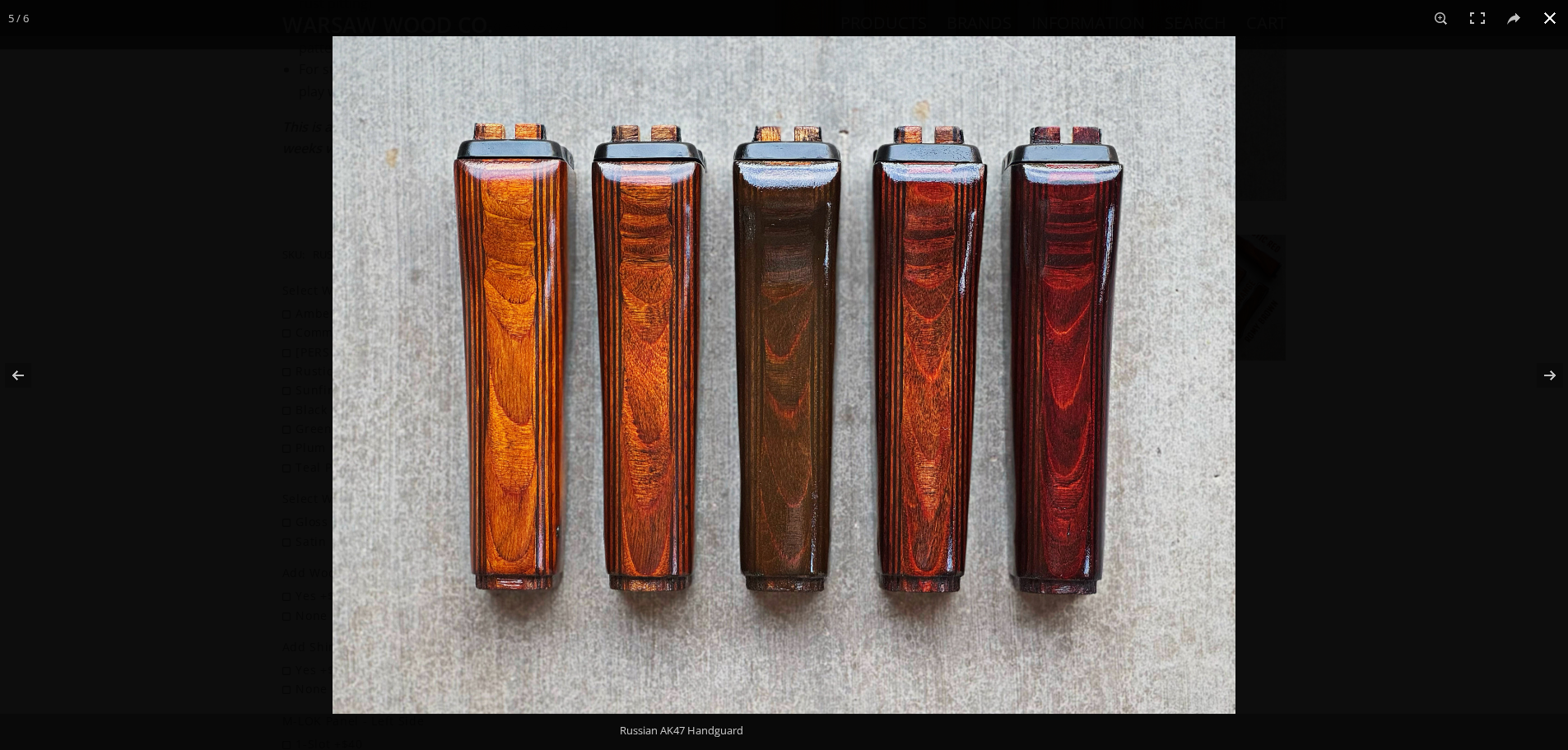
click at [1555, 13] on button at bounding box center [1550, 17] width 36 height 36
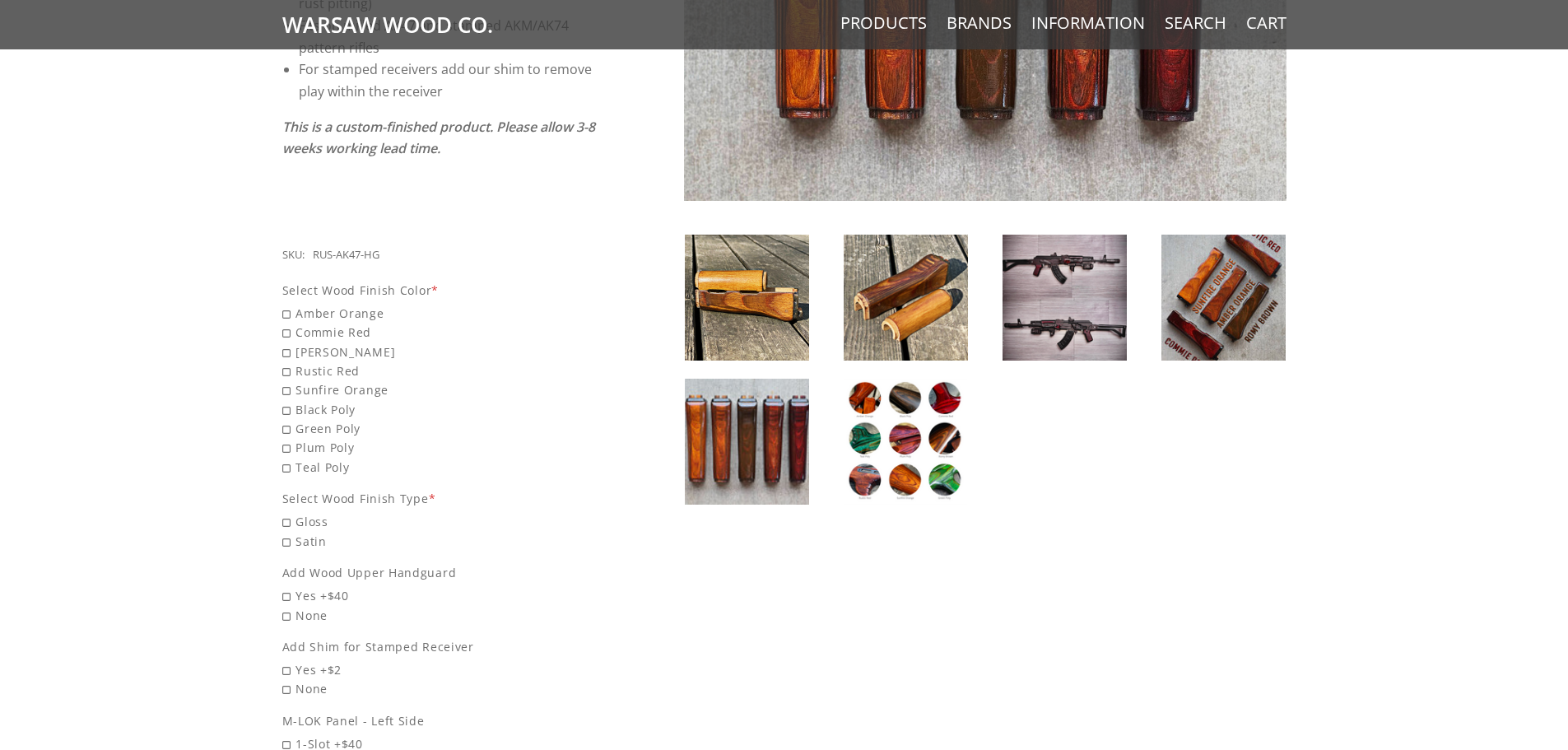
click at [747, 439] on img at bounding box center [746, 442] width 124 height 126
click at [884, 442] on img at bounding box center [906, 442] width 124 height 126
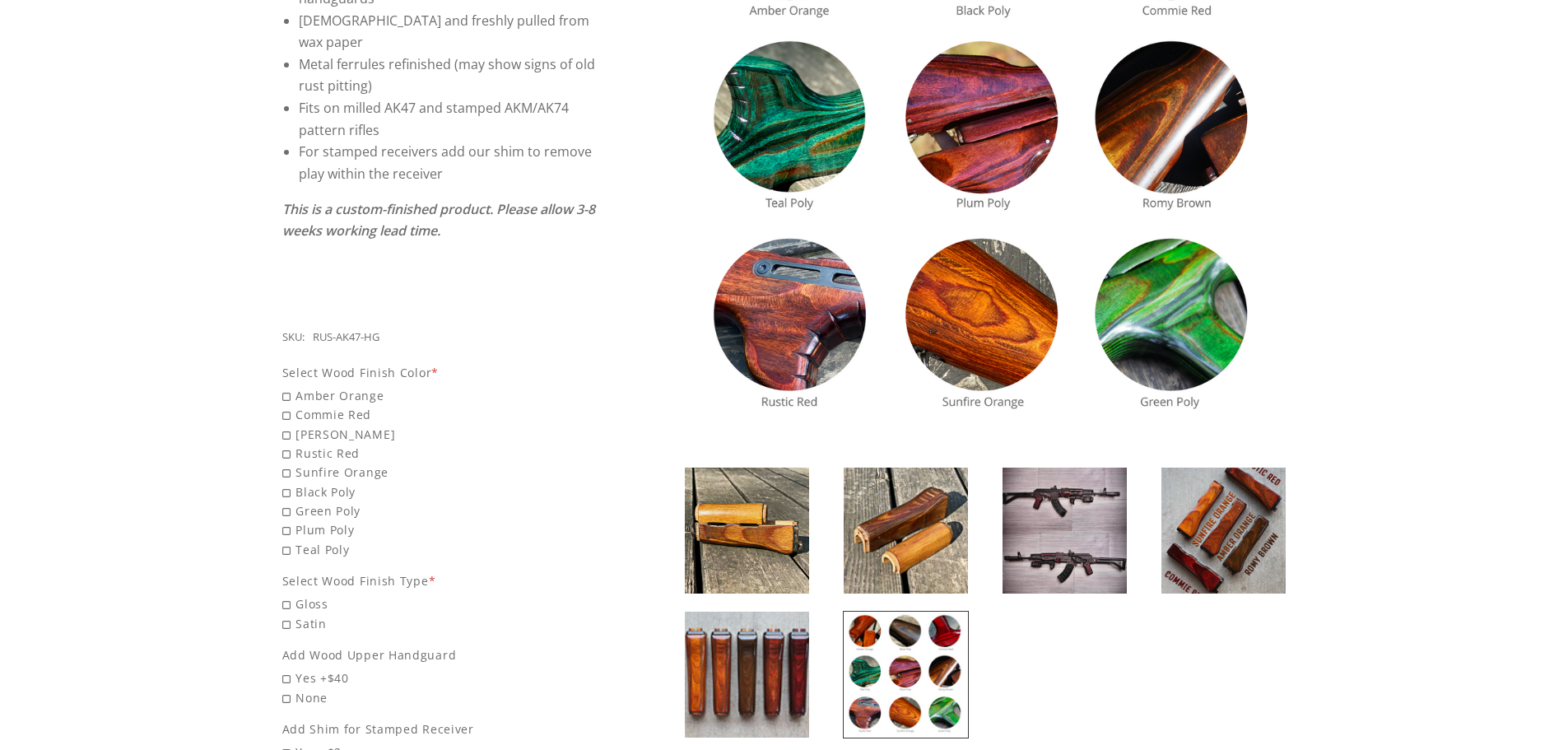
scroll to position [576, 0]
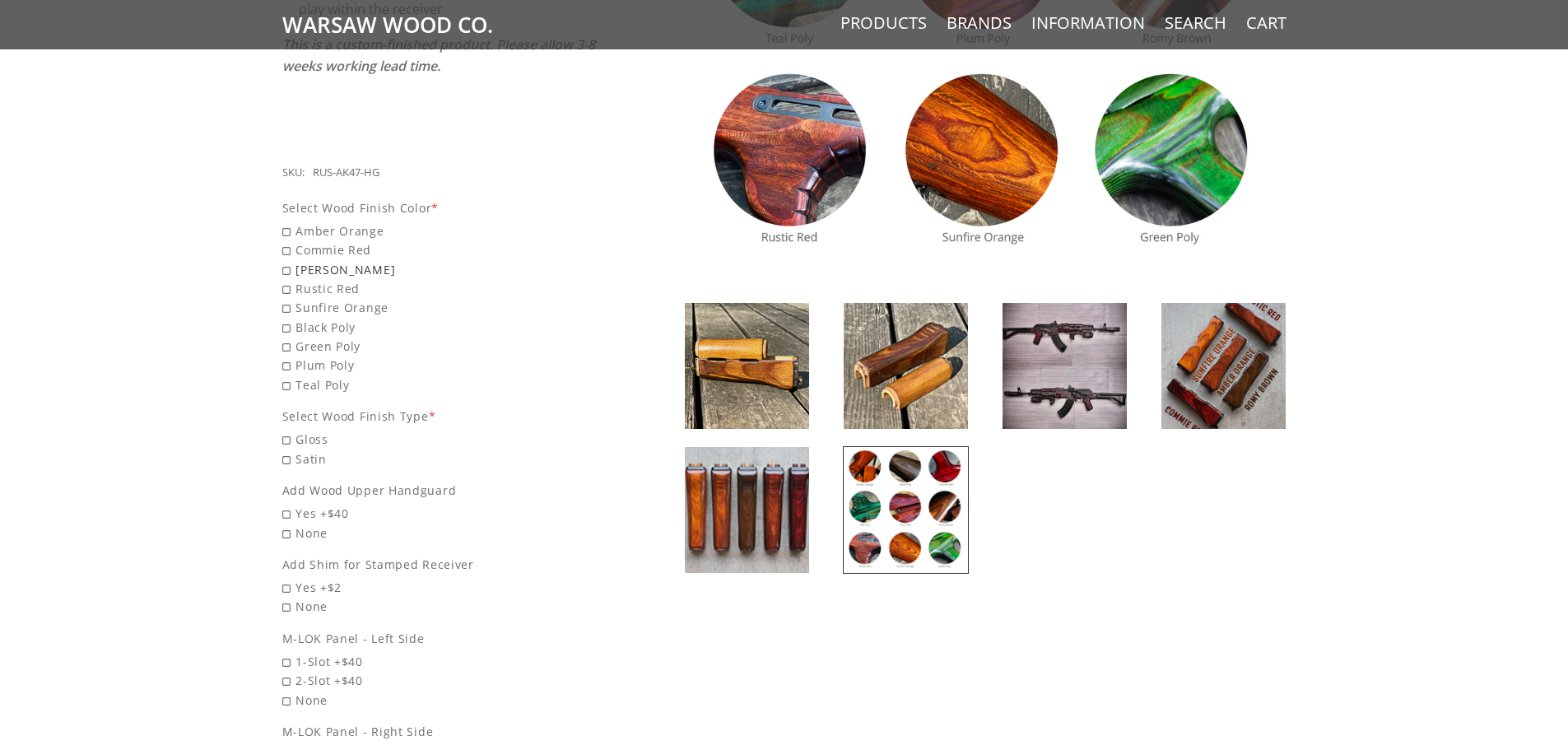
click at [313, 261] on span "[PERSON_NAME]" at bounding box center [440, 270] width 316 height 19
click at [313, 261] on input "[PERSON_NAME]" at bounding box center [397, 261] width 230 height 1
radio input "true"
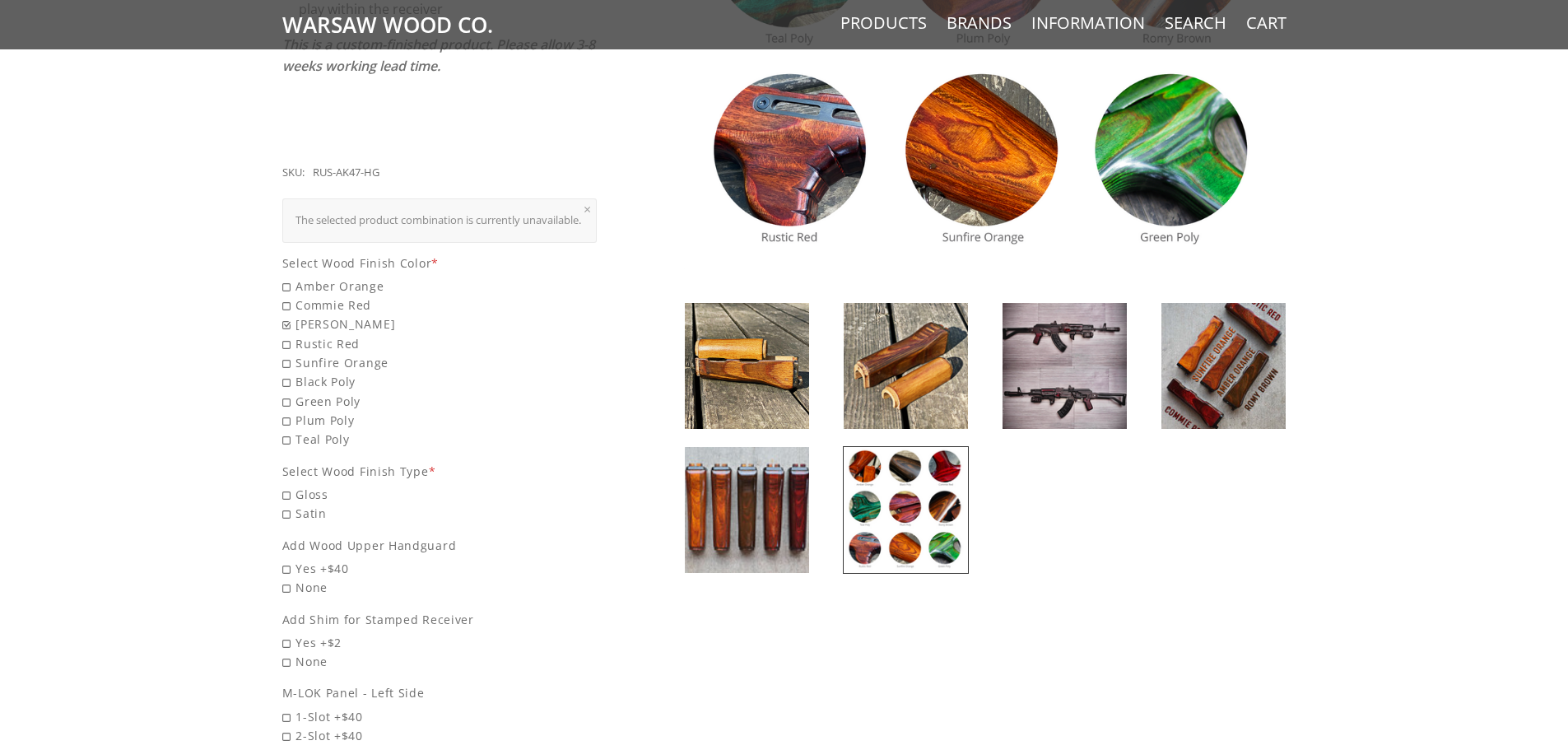
click at [901, 500] on img at bounding box center [906, 509] width 124 height 126
click at [917, 405] on img at bounding box center [906, 365] width 124 height 126
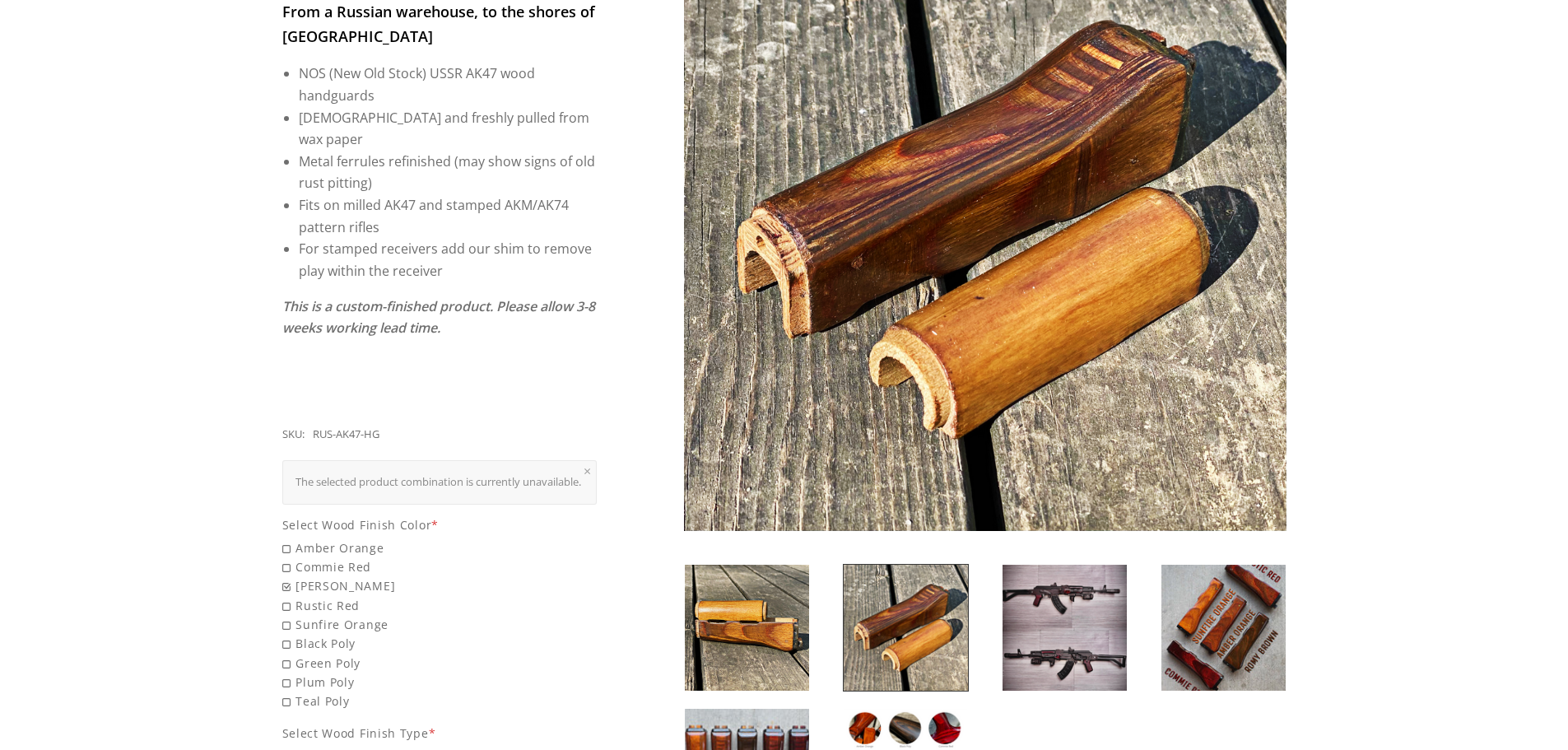
scroll to position [494, 0]
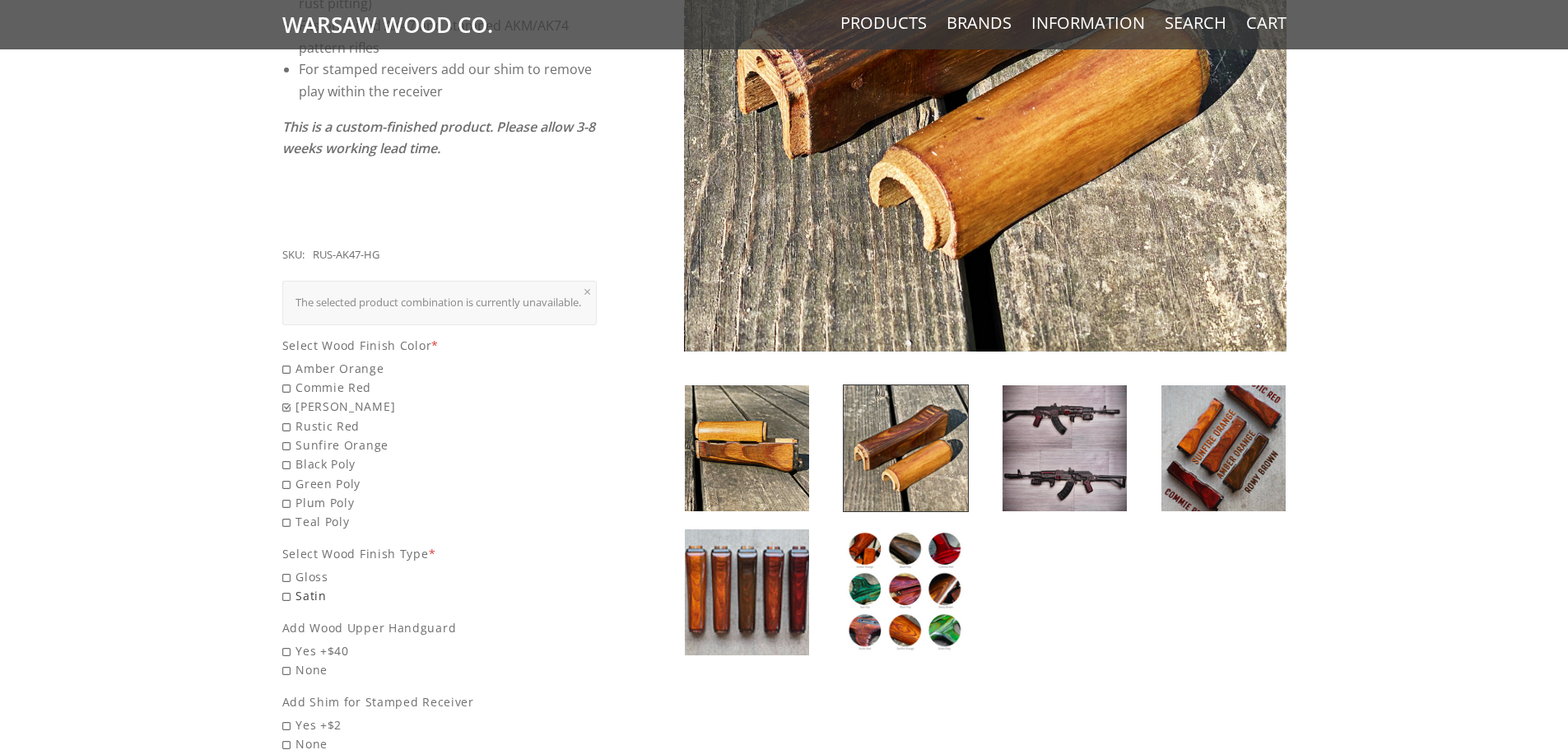
click at [313, 590] on span "Satin" at bounding box center [440, 596] width 316 height 19
click at [313, 588] on input "Satin" at bounding box center [397, 587] width 230 height 1
radio input "true"
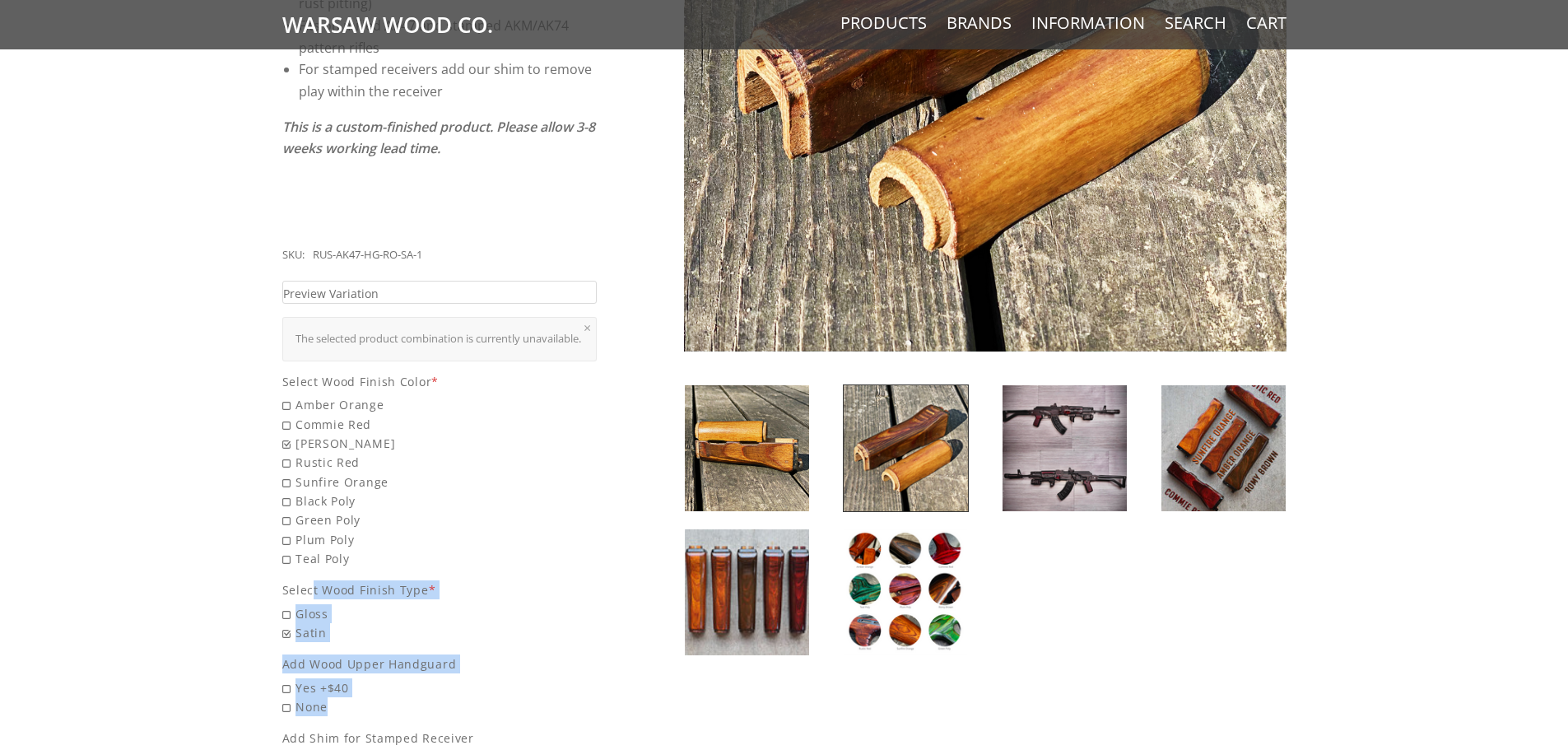
drag, startPoint x: 322, startPoint y: 589, endPoint x: 231, endPoint y: 587, distance: 91.0
click at [237, 587] on div "$80.00 From a Russian warehouse, to the shores of the [GEOGRAPHIC_DATA] NOS (Ne…" at bounding box center [784, 477] width 1568 height 1525
click at [220, 587] on div "$80.00 From a Russian warehouse, to the shores of the [GEOGRAPHIC_DATA] NOS (Ne…" at bounding box center [784, 477] width 1568 height 1525
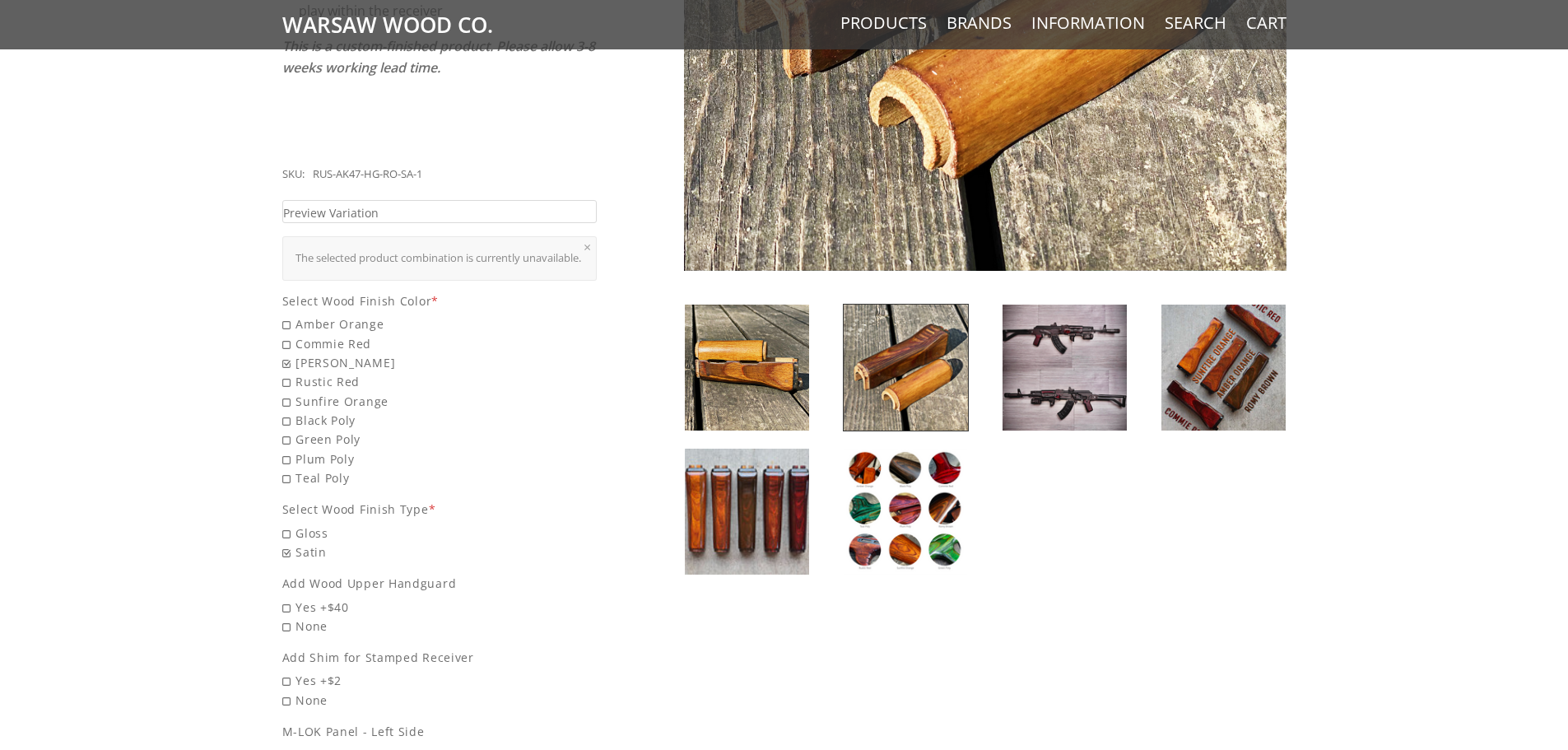
scroll to position [659, 0]
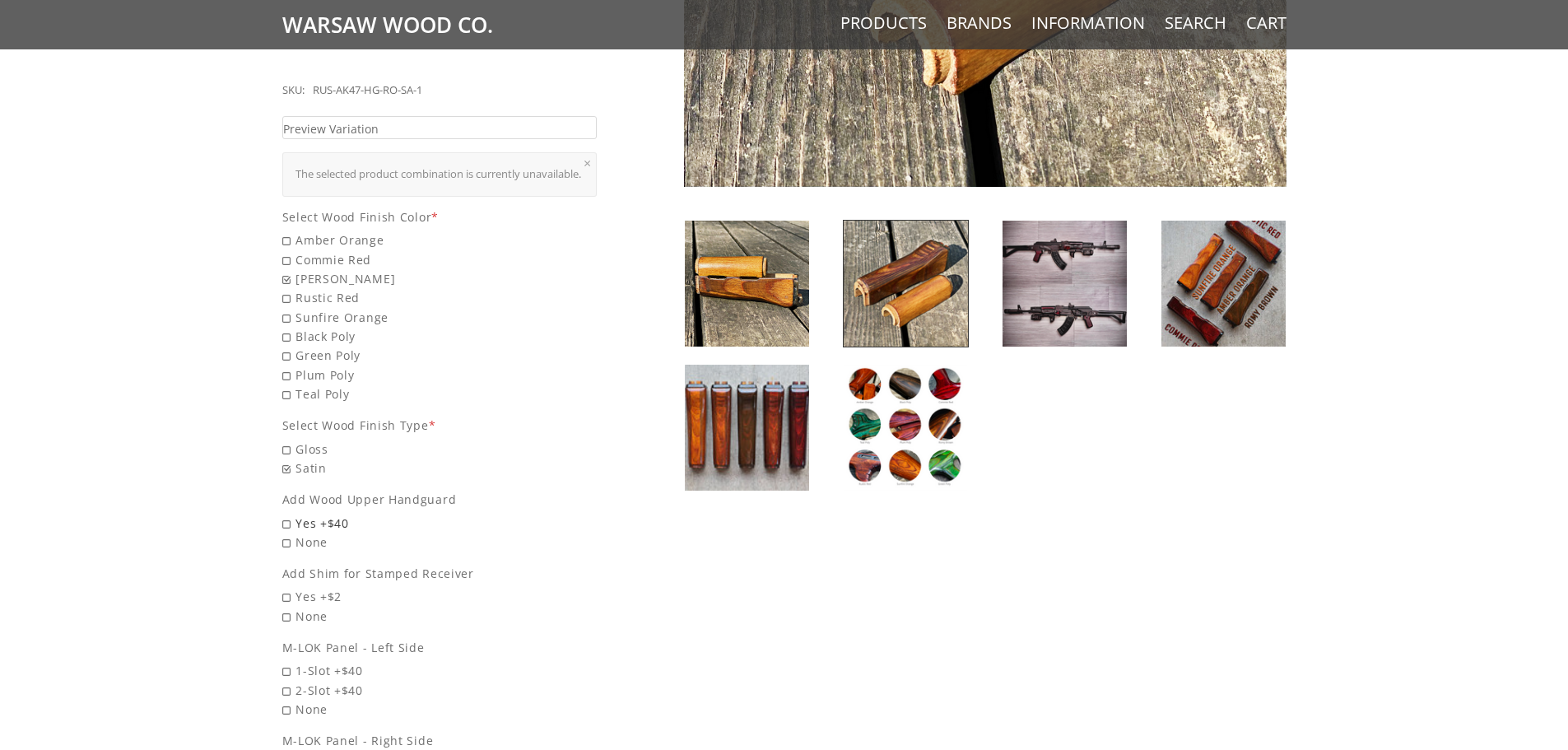
click at [301, 526] on span "Yes +$40" at bounding box center [440, 523] width 316 height 19
click at [301, 515] on input "Yes +$40" at bounding box center [397, 514] width 230 height 1
radio input "true"
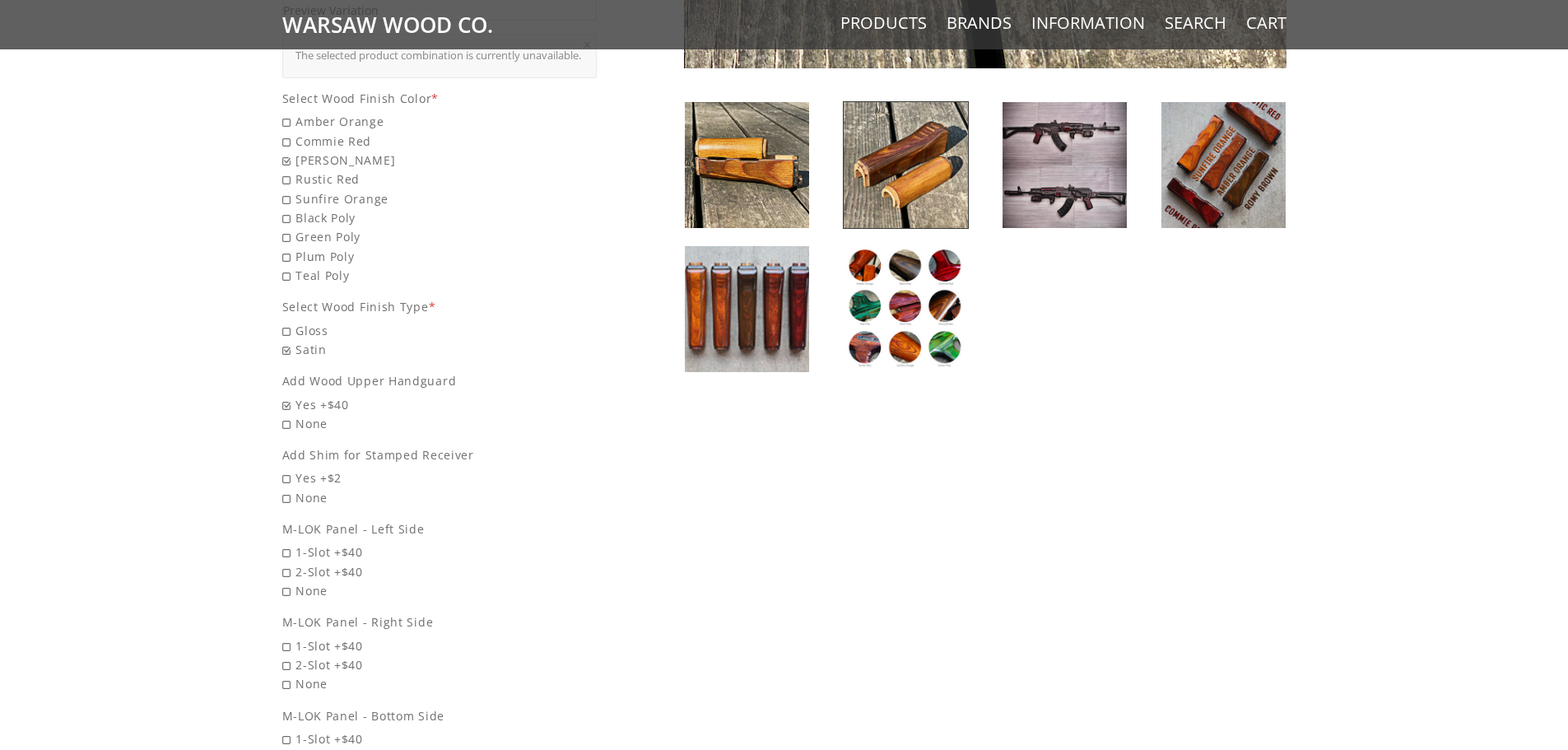
scroll to position [823, 0]
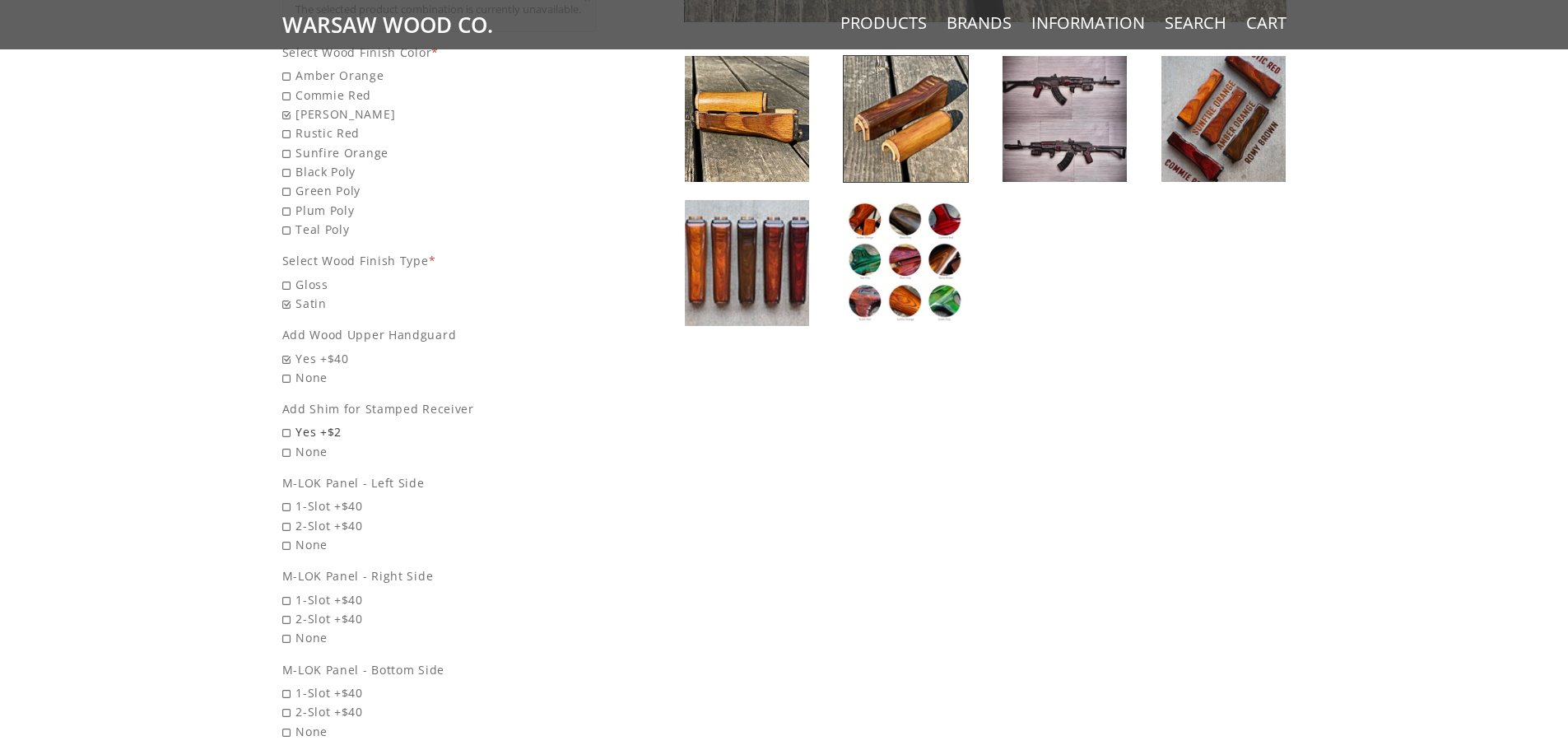
click at [326, 431] on span "Yes +$2" at bounding box center [440, 431] width 316 height 19
click at [326, 423] on input "Yes +$2" at bounding box center [397, 422] width 230 height 1
radio input "true"
click at [288, 545] on span "None" at bounding box center [440, 544] width 316 height 19
click at [288, 536] on input "None" at bounding box center [397, 535] width 230 height 1
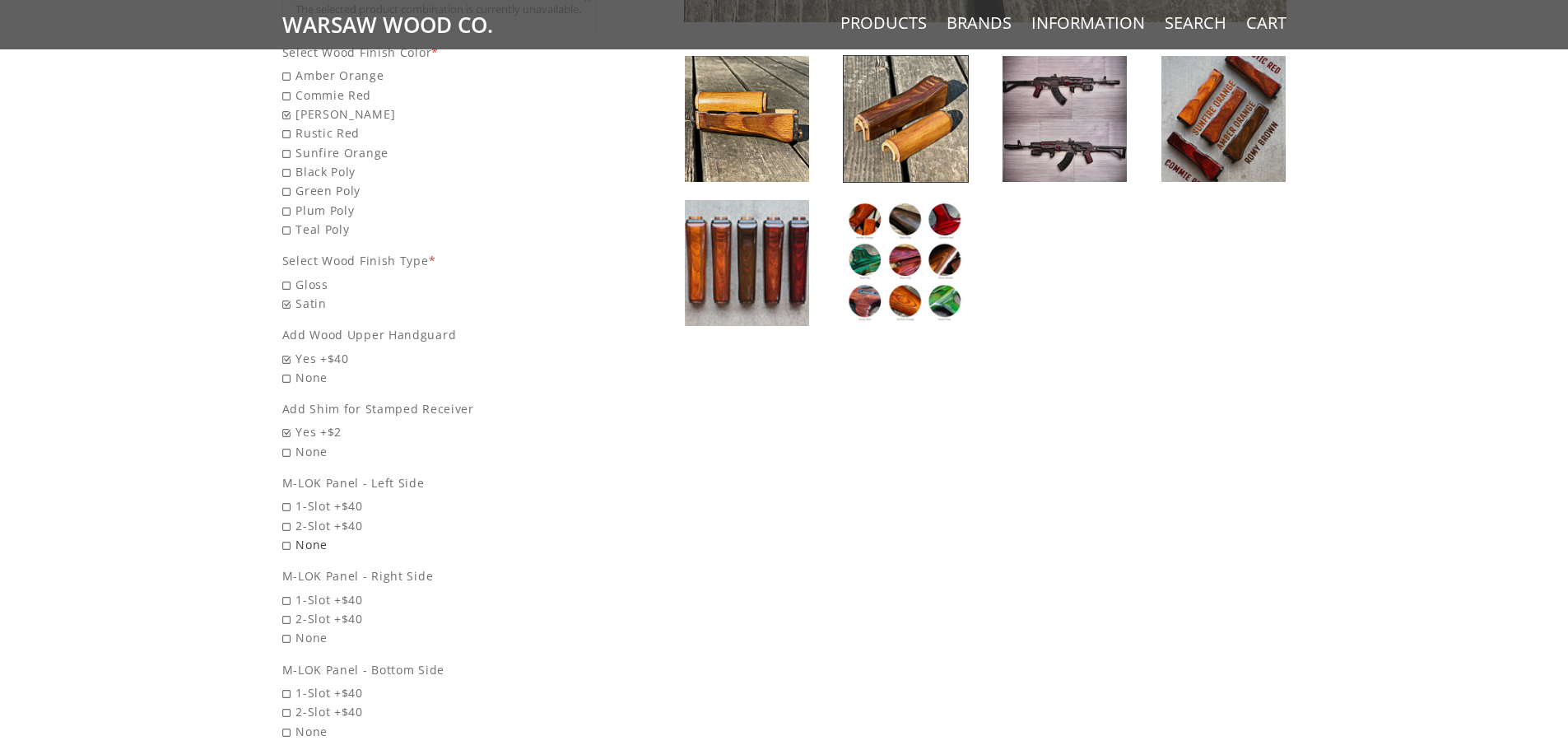
radio input "true"
click at [289, 638] on span "None" at bounding box center [440, 638] width 316 height 19
click at [289, 629] on input "None" at bounding box center [397, 629] width 230 height 1
radio input "true"
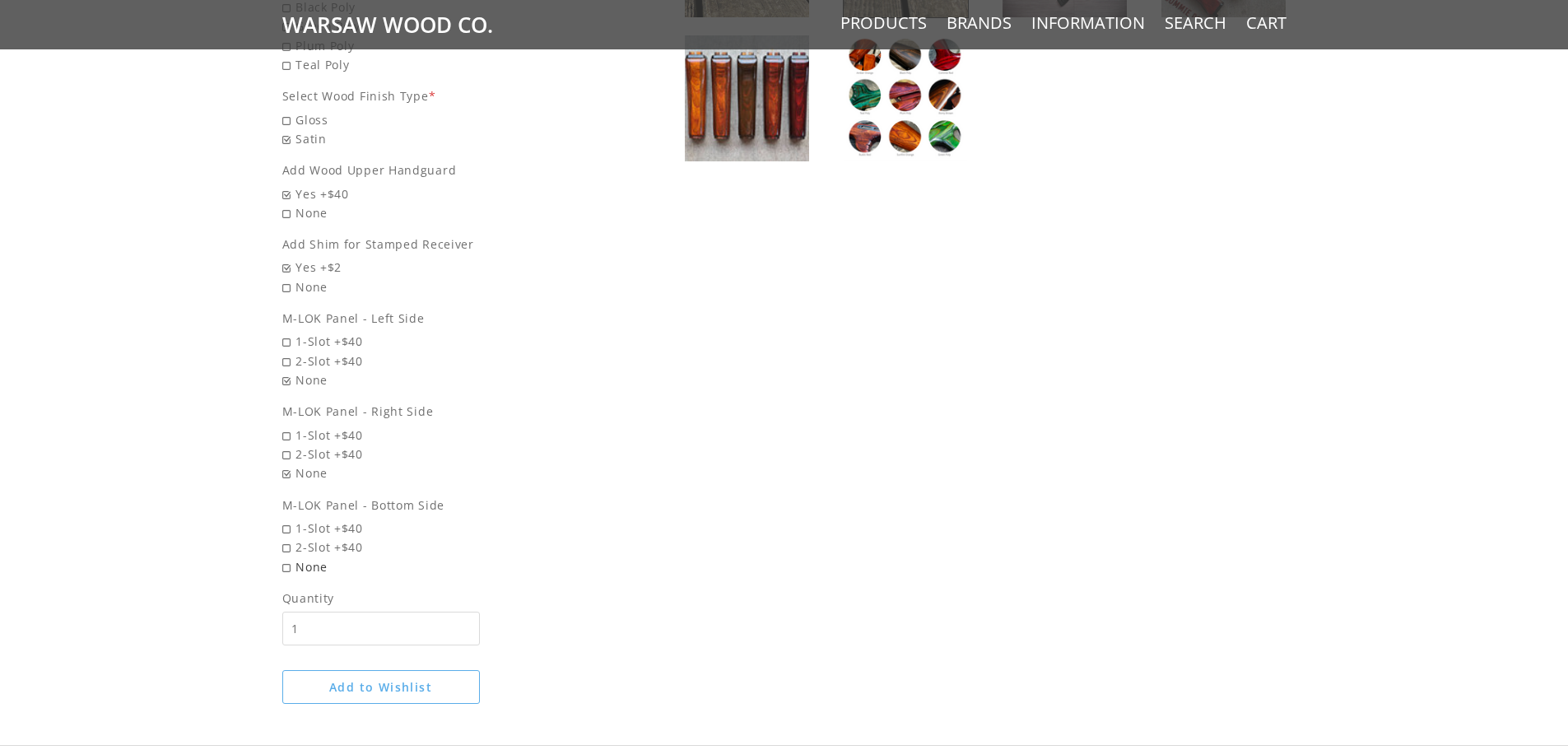
click at [285, 574] on span "None" at bounding box center [440, 566] width 316 height 19
click at [285, 558] on input "None" at bounding box center [397, 557] width 230 height 1
radio input "true"
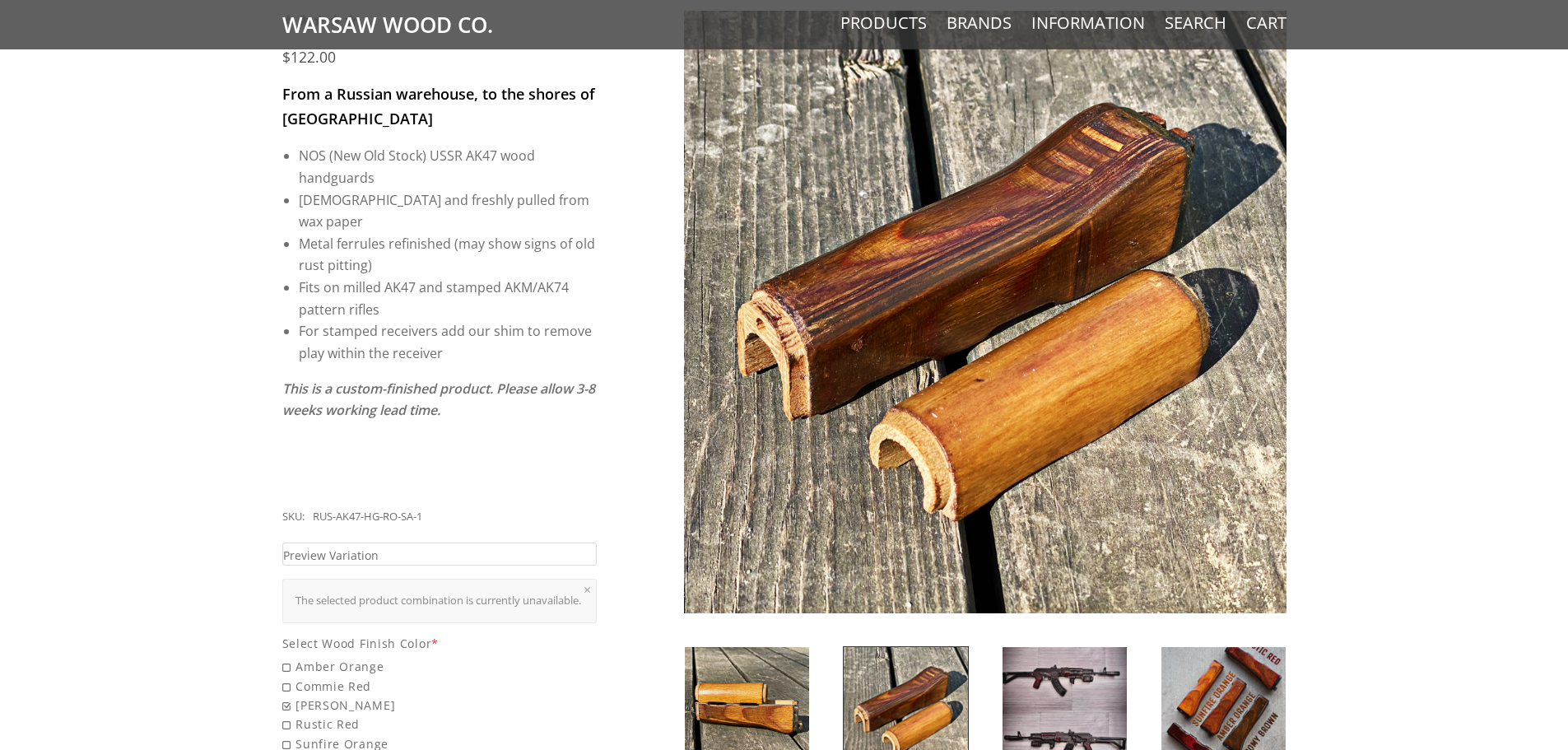
scroll to position [172, 0]
